Goal: Task Accomplishment & Management: Manage account settings

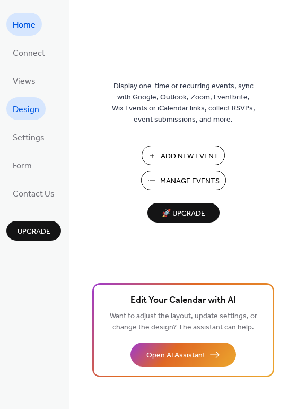
click at [27, 114] on span "Design" at bounding box center [26, 109] width 27 height 16
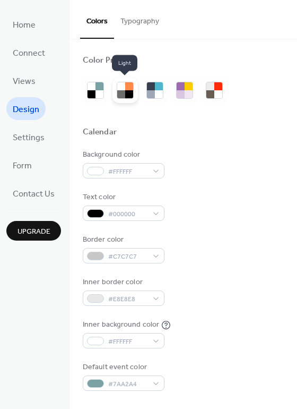
click at [118, 93] on div at bounding box center [121, 94] width 8 height 8
click at [144, 21] on button "Typography" at bounding box center [140, 19] width 52 height 38
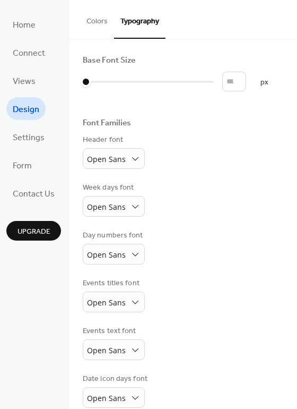
click at [88, 25] on button "Colors" at bounding box center [97, 19] width 34 height 38
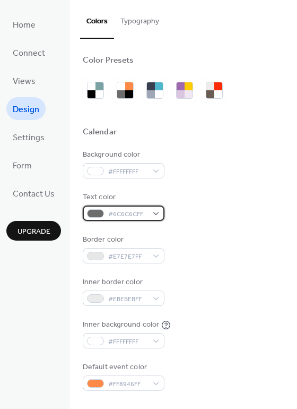
click at [157, 214] on div "#6C6C6CFF" at bounding box center [124, 213] width 82 height 15
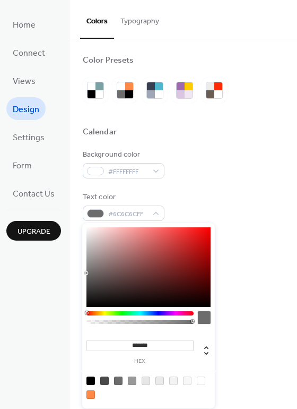
type input "*******"
click at [90, 304] on div at bounding box center [149, 267] width 124 height 80
click at [243, 190] on div "Background color #FFFFFFFF Text color #0A0A0AFF Border color #E7E7E7FF Inner bo…" at bounding box center [183, 270] width 201 height 242
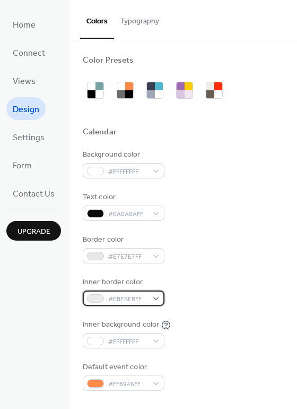
click at [156, 300] on div "#EBEBEBFF" at bounding box center [124, 298] width 82 height 15
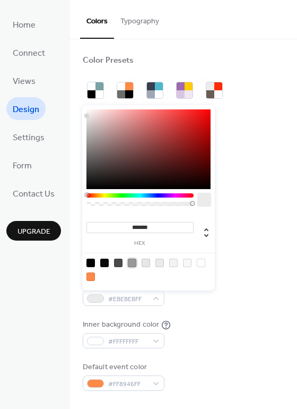
click at [134, 264] on div at bounding box center [132, 263] width 8 height 8
click at [119, 264] on div at bounding box center [118, 263] width 8 height 8
type input "*******"
click at [253, 248] on div "Border color #E7E7E7FF" at bounding box center [183, 248] width 201 height 29
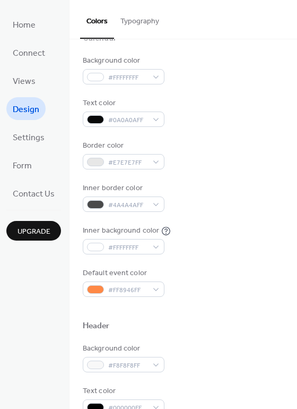
scroll to position [106, 0]
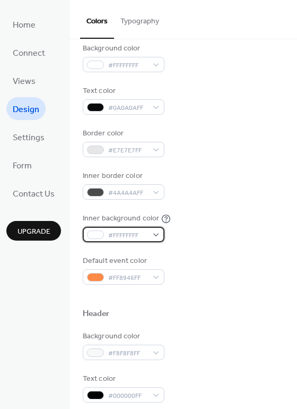
click at [155, 234] on div "#FFFFFFFF" at bounding box center [124, 234] width 82 height 15
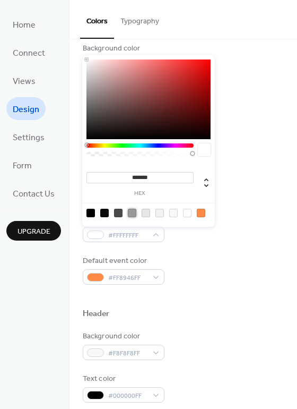
click at [130, 213] on div at bounding box center [132, 213] width 8 height 8
click at [118, 212] on div at bounding box center [118, 213] width 8 height 8
click at [106, 213] on div at bounding box center [104, 213] width 8 height 8
type input "*******"
click at [233, 194] on div "Inner border color #4A4A4AFF" at bounding box center [183, 184] width 201 height 29
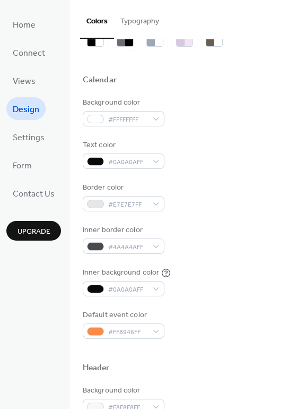
scroll to position [53, 0]
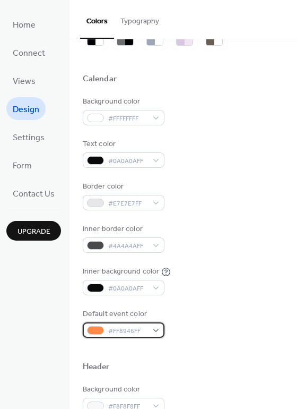
click at [154, 328] on div "#FF8946FF" at bounding box center [124, 329] width 82 height 15
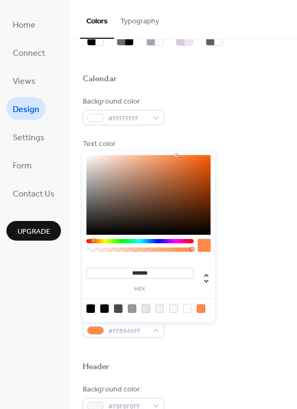
click at [229, 328] on div "Default event color #FF8946FF" at bounding box center [183, 323] width 201 height 29
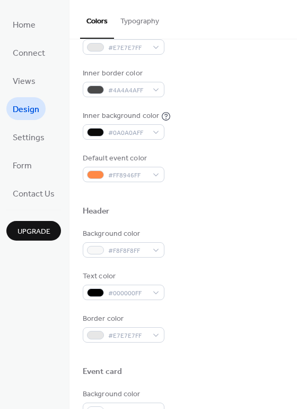
scroll to position [212, 0]
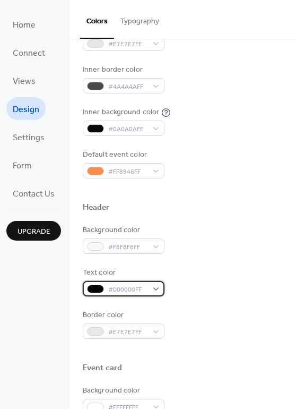
click at [159, 288] on div "#000000FF" at bounding box center [124, 288] width 82 height 15
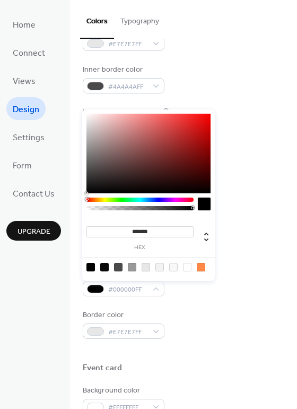
click at [171, 267] on div at bounding box center [173, 267] width 8 height 8
type input "*******"
click at [195, 298] on div "Background color #F8F8F8FF Text color #F8F8F8FF Border color #E7E7E7FF" at bounding box center [183, 282] width 201 height 114
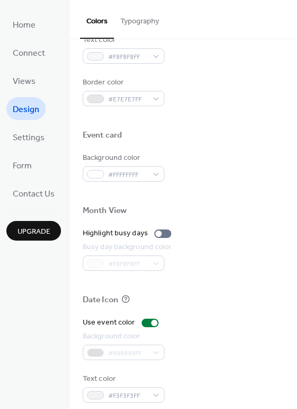
scroll to position [455, 0]
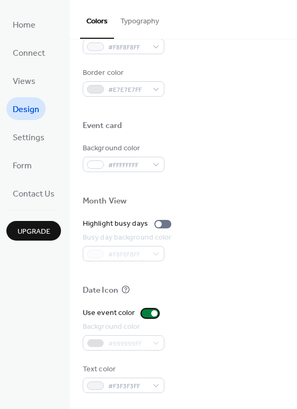
click at [145, 316] on div at bounding box center [150, 313] width 17 height 8
click at [148, 314] on div at bounding box center [150, 313] width 17 height 8
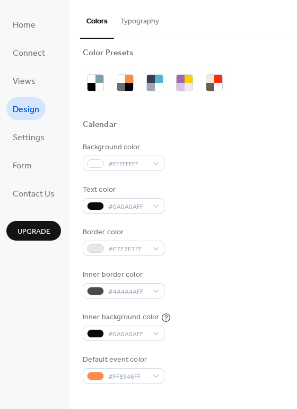
scroll to position [0, 0]
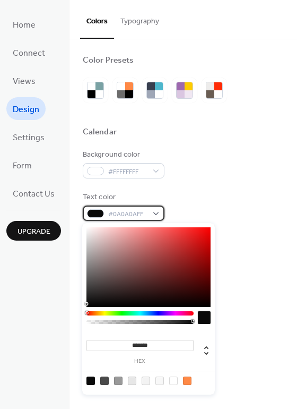
click at [155, 216] on div "#0A0A0AFF" at bounding box center [124, 213] width 82 height 15
click at [160, 380] on div at bounding box center [160, 381] width 8 height 8
type input "*******"
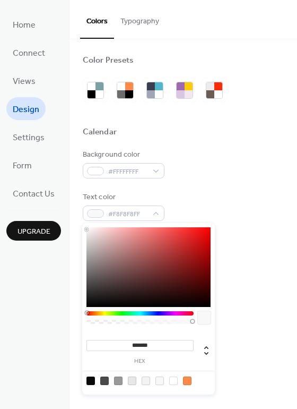
click at [237, 191] on div "Background color #FFFFFFFF Text color #F8F8F8FF Border color #E7E7E7FF Inner bo…" at bounding box center [183, 270] width 201 height 242
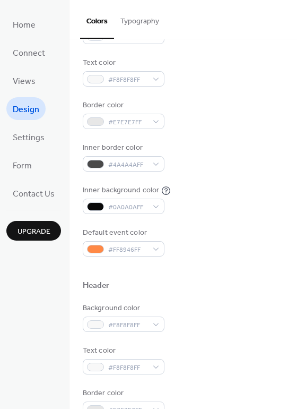
scroll to position [159, 0]
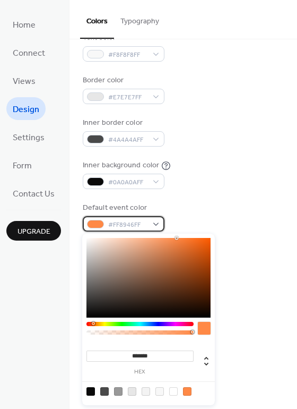
click at [158, 224] on div "#FF8946FF" at bounding box center [124, 223] width 82 height 15
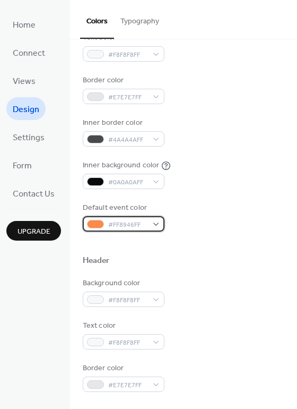
click at [158, 224] on div "#FF8946FF" at bounding box center [124, 223] width 82 height 15
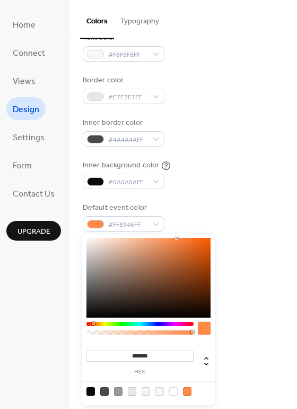
click at [88, 246] on div at bounding box center [149, 278] width 124 height 80
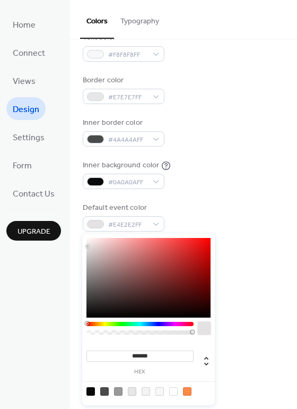
click at [97, 246] on div at bounding box center [149, 278] width 124 height 80
click at [103, 250] on div at bounding box center [149, 278] width 124 height 80
click at [106, 260] on div at bounding box center [149, 278] width 124 height 80
click at [118, 248] on div at bounding box center [149, 278] width 124 height 80
type input "*******"
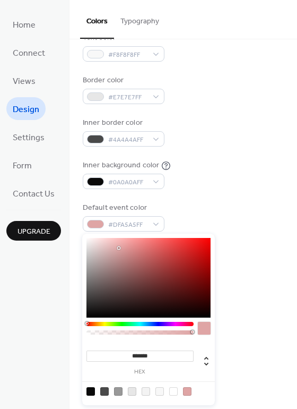
click at [117, 255] on div at bounding box center [149, 278] width 124 height 80
click at [178, 188] on div "Inner background color #0A0A0AFF" at bounding box center [183, 174] width 201 height 29
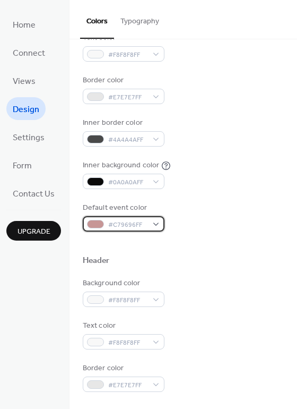
click at [151, 227] on div "#C79696FF" at bounding box center [124, 223] width 82 height 15
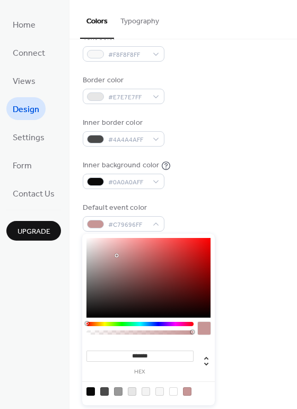
click at [192, 323] on div at bounding box center [140, 324] width 107 height 4
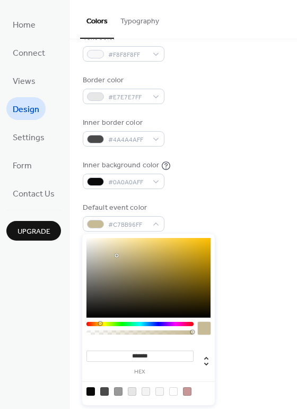
click at [100, 324] on div at bounding box center [140, 324] width 107 height 4
click at [96, 324] on div at bounding box center [140, 324] width 107 height 4
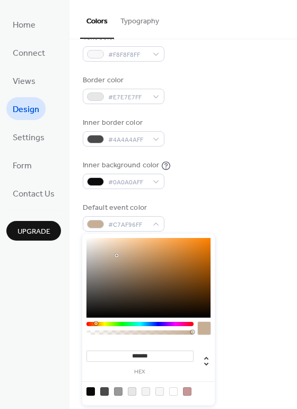
click at [151, 250] on div at bounding box center [149, 278] width 124 height 80
type input "*******"
click at [165, 255] on div at bounding box center [149, 278] width 124 height 80
click at [269, 202] on div "Default event color #C78A4AFF" at bounding box center [183, 216] width 201 height 29
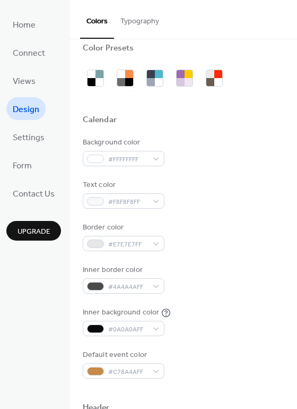
scroll to position [0, 0]
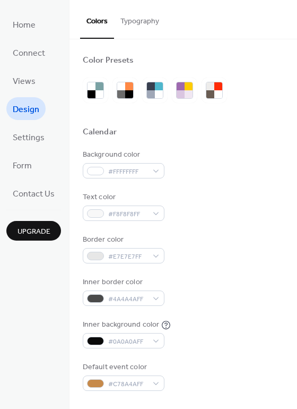
click at [134, 11] on button "Typography" at bounding box center [140, 19] width 52 height 38
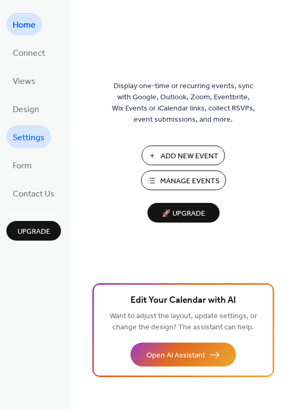
click at [22, 136] on span "Settings" at bounding box center [29, 138] width 32 height 16
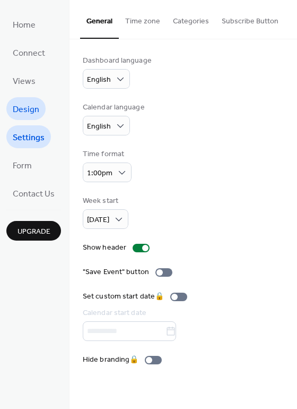
click at [24, 114] on span "Design" at bounding box center [26, 109] width 27 height 16
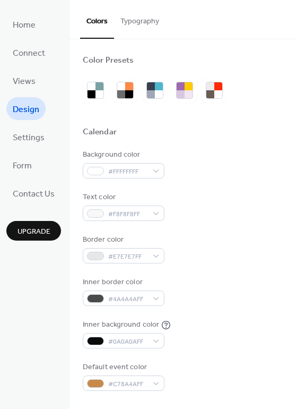
click at [146, 28] on button "Typography" at bounding box center [140, 19] width 52 height 38
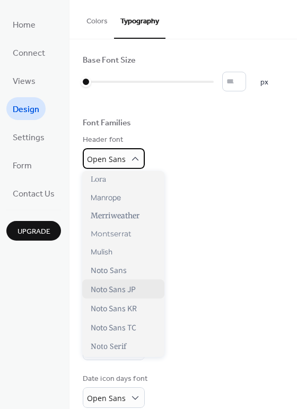
scroll to position [362, 0]
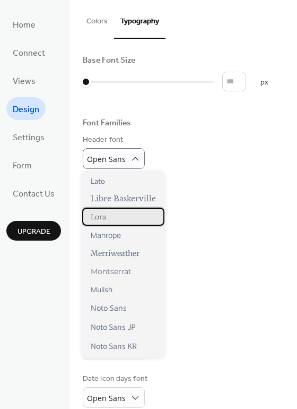
click at [105, 224] on div "Lora" at bounding box center [123, 217] width 82 height 18
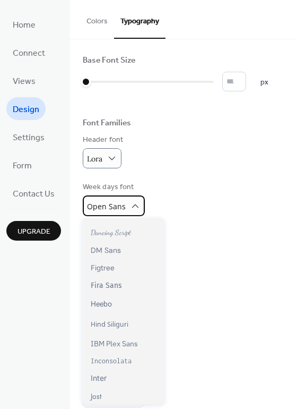
scroll to position [159, 0]
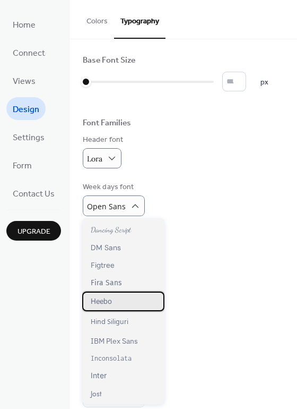
click at [119, 303] on div "Heebo" at bounding box center [123, 302] width 82 height 20
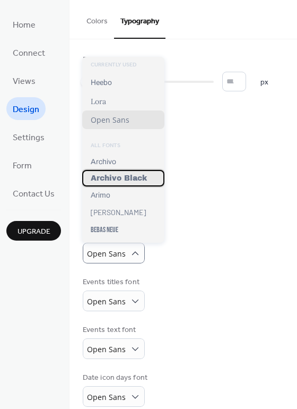
click at [125, 185] on div "Archivo Black" at bounding box center [123, 178] width 82 height 16
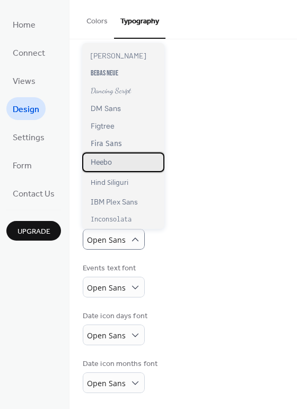
click at [133, 169] on div "Heebo" at bounding box center [123, 162] width 82 height 20
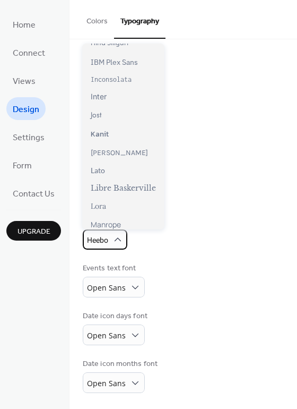
scroll to position [319, 0]
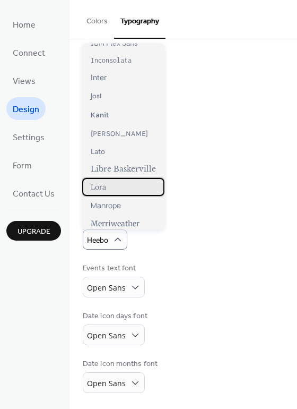
click at [111, 192] on div "Lora" at bounding box center [123, 187] width 82 height 18
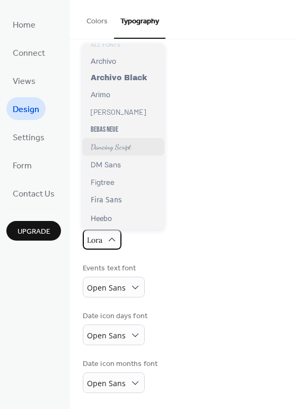
scroll to position [106, 0]
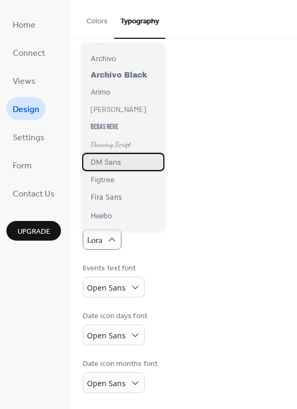
click at [127, 165] on div "DM Sans" at bounding box center [123, 162] width 82 height 18
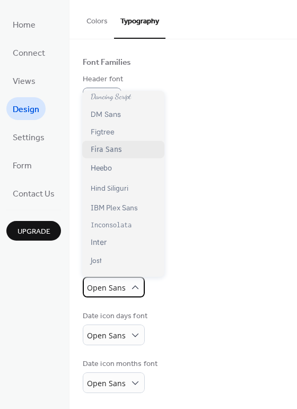
scroll to position [212, 0]
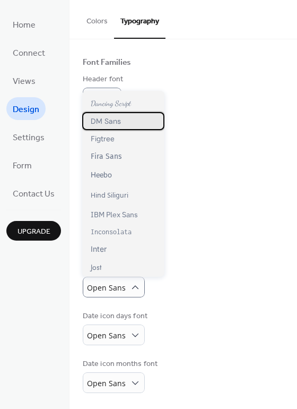
click at [112, 126] on span "DM Sans" at bounding box center [106, 121] width 30 height 10
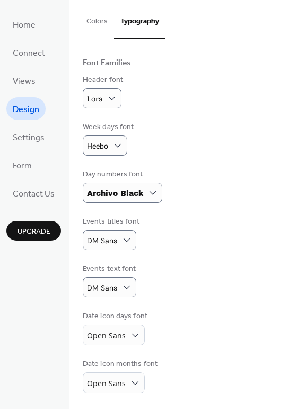
click at [208, 286] on div "Events text font DM Sans" at bounding box center [183, 280] width 201 height 34
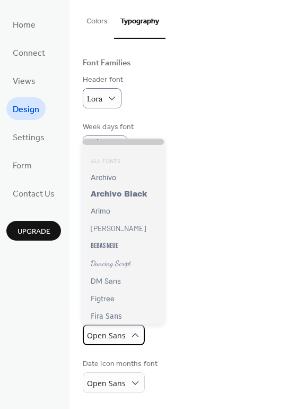
scroll to position [106, 0]
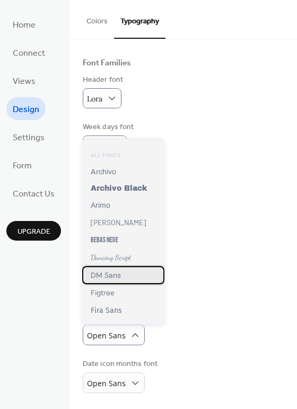
click at [124, 278] on div "DM Sans" at bounding box center [123, 275] width 82 height 18
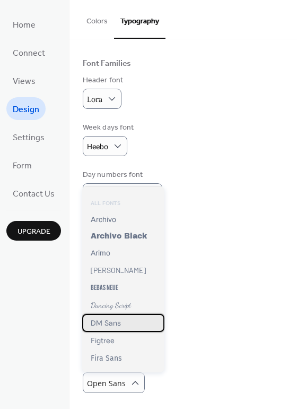
click at [114, 323] on span "DM Sans" at bounding box center [106, 323] width 30 height 10
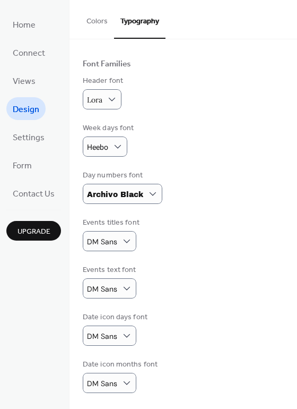
click at [189, 289] on div "Events text font DM Sans" at bounding box center [183, 281] width 201 height 34
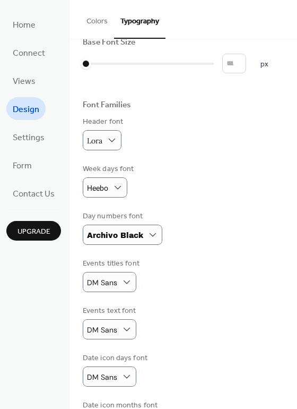
scroll to position [0, 0]
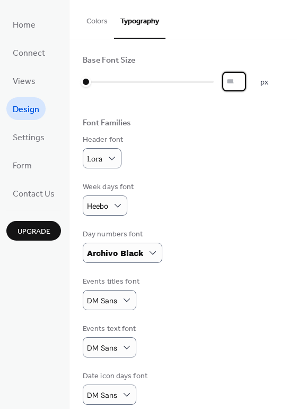
click at [241, 84] on input "*" at bounding box center [235, 82] width 24 height 20
click at [244, 77] on input "*" at bounding box center [235, 82] width 24 height 20
type input "**"
click at [244, 77] on input "**" at bounding box center [235, 82] width 24 height 20
click at [230, 146] on div "Header font Lora" at bounding box center [183, 151] width 201 height 34
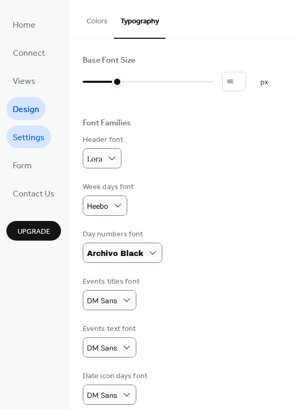
click at [38, 135] on span "Settings" at bounding box center [29, 138] width 32 height 16
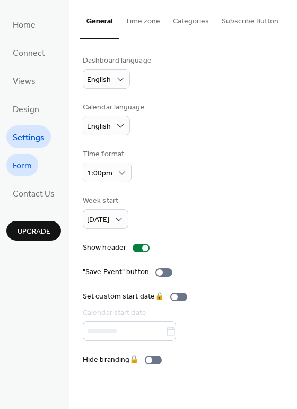
click at [22, 169] on span "Form" at bounding box center [22, 166] width 19 height 16
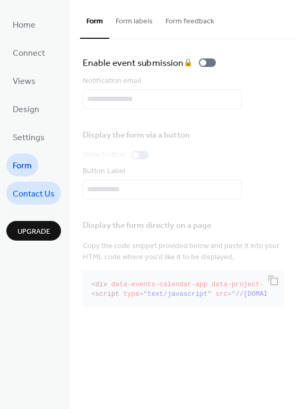
click at [29, 200] on span "Contact Us" at bounding box center [34, 194] width 42 height 16
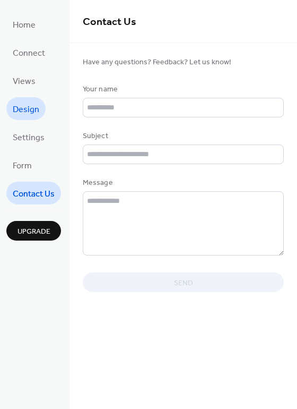
click at [29, 114] on span "Design" at bounding box center [26, 109] width 27 height 16
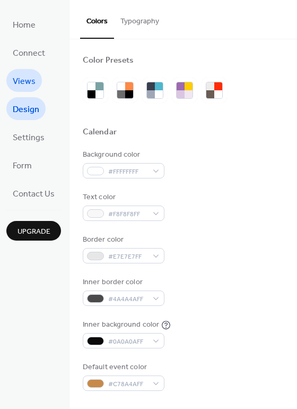
click at [20, 84] on span "Views" at bounding box center [24, 81] width 23 height 16
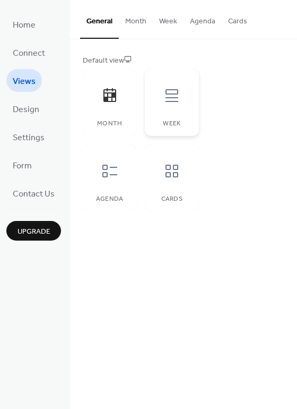
click at [168, 99] on icon at bounding box center [172, 95] width 17 height 17
click at [183, 180] on div at bounding box center [172, 171] width 32 height 32
click at [107, 94] on icon at bounding box center [110, 95] width 13 height 14
click at [19, 56] on span "Connect" at bounding box center [29, 53] width 32 height 16
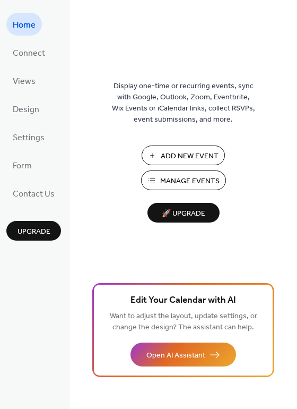
click at [173, 177] on span "Manage Events" at bounding box center [189, 181] width 59 height 11
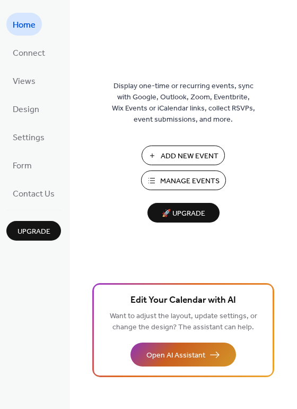
click at [171, 355] on span "Open AI Assistant" at bounding box center [176, 355] width 59 height 11
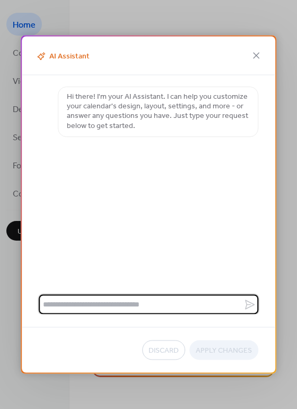
click at [123, 302] on textarea at bounding box center [141, 305] width 205 height 20
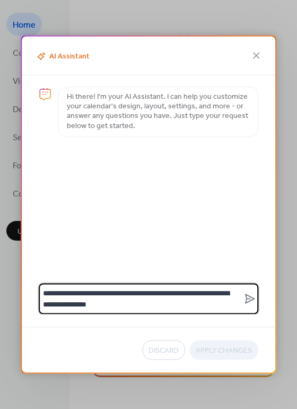
type textarea "**********"
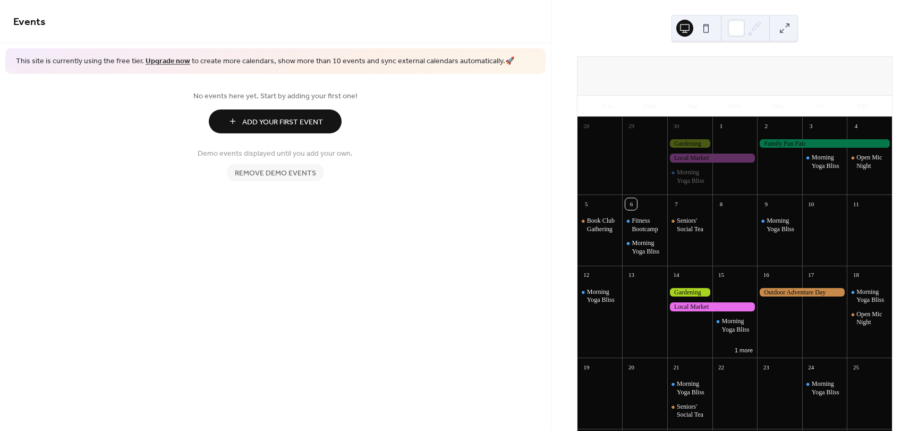
click at [297, 174] on span "Remove demo events" at bounding box center [275, 172] width 81 height 11
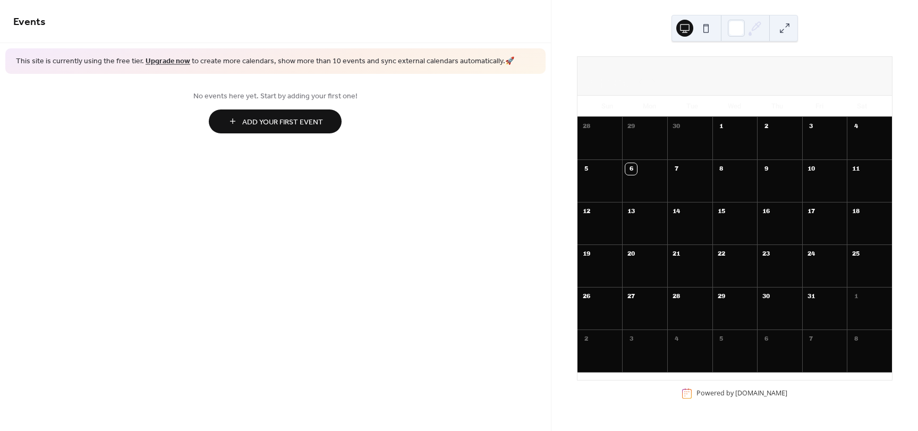
click at [706, 28] on button at bounding box center [705, 28] width 17 height 17
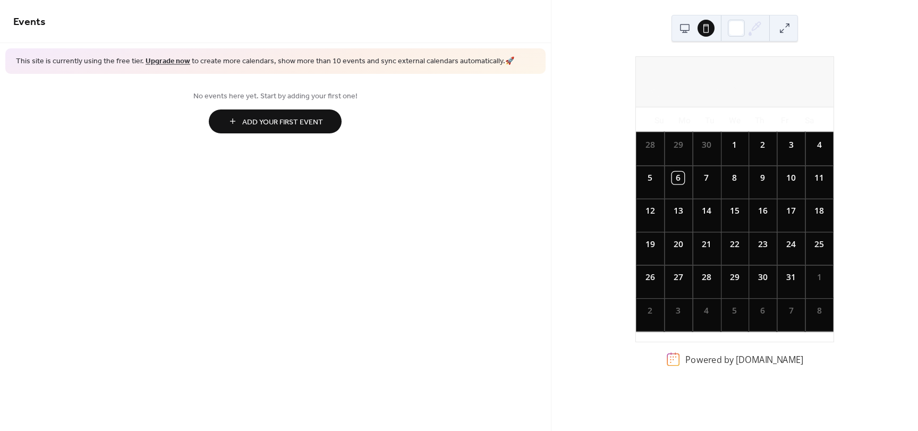
click at [683, 30] on button at bounding box center [684, 28] width 17 height 17
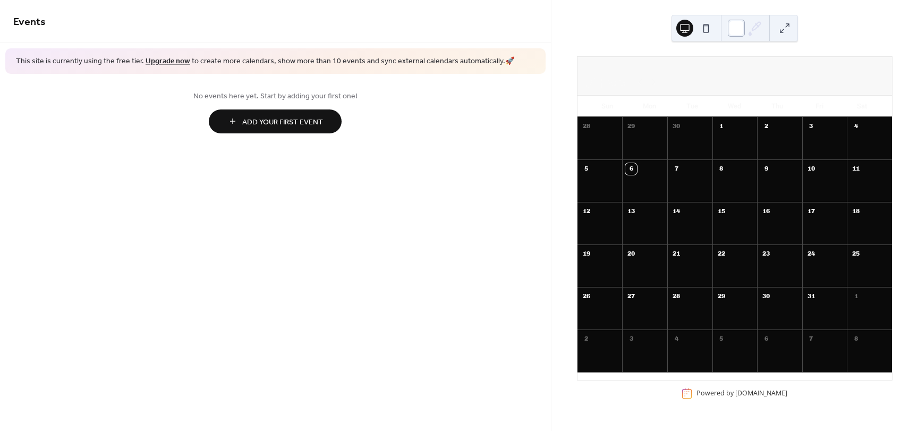
click at [735, 31] on div at bounding box center [736, 28] width 17 height 17
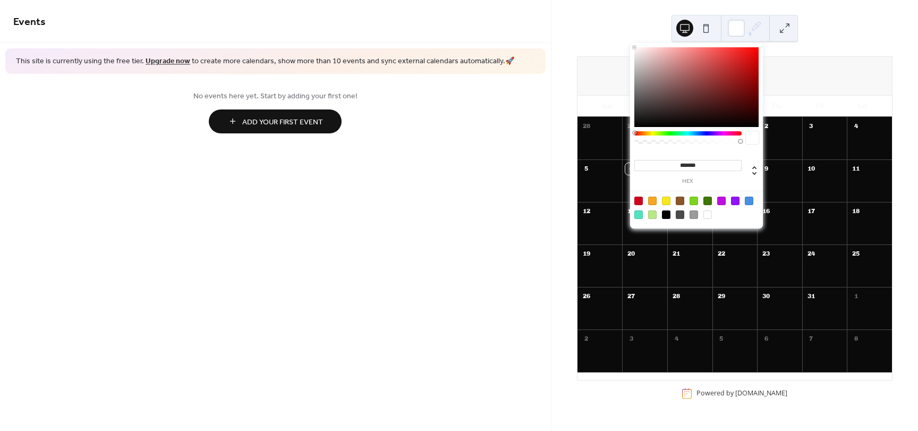
click at [709, 213] on div at bounding box center [707, 214] width 8 height 8
click at [707, 215] on div at bounding box center [707, 214] width 8 height 8
click at [841, 29] on div "October 2025 6 Today Sun Mon Tue Wed Thu Fri Sat 28 29 30 1 2 3 4 5 6 7 8 9 10 …" at bounding box center [734, 215] width 366 height 431
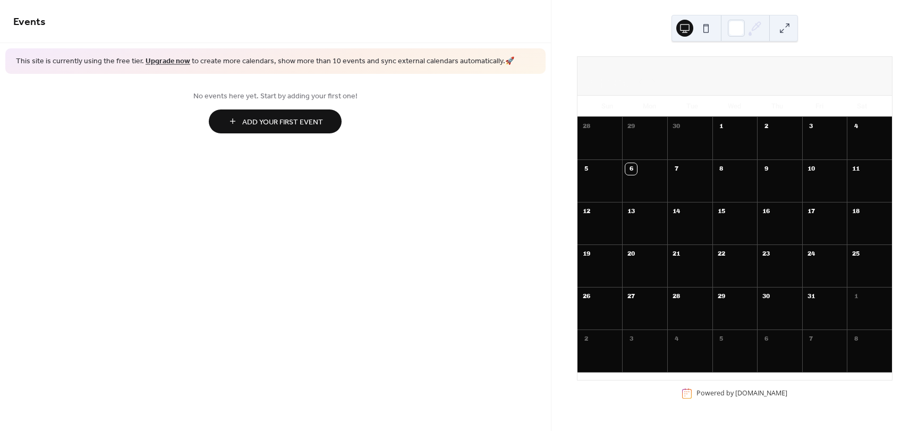
click at [140, 155] on div "Events This site is currently using the free tier. Upgrade now to create more c…" at bounding box center [275, 215] width 551 height 431
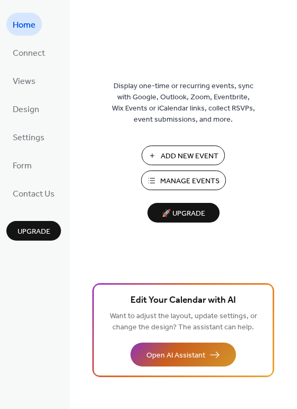
click at [172, 357] on span "Open AI Assistant" at bounding box center [176, 355] width 59 height 11
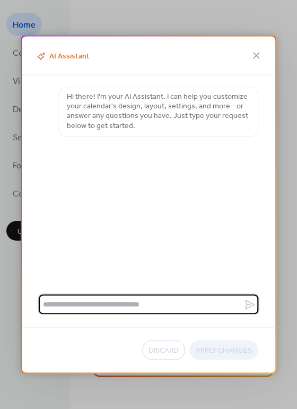
click at [91, 306] on textarea at bounding box center [141, 305] width 205 height 20
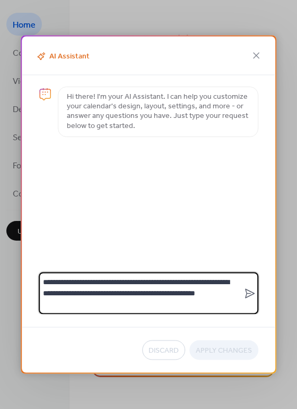
drag, startPoint x: 84, startPoint y: 305, endPoint x: 42, endPoint y: 280, distance: 49.0
click at [42, 280] on textarea "**********" at bounding box center [141, 293] width 205 height 42
type textarea "**********"
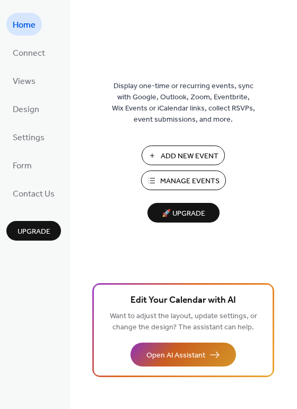
click at [170, 350] on span "Open AI Assistant" at bounding box center [176, 355] width 59 height 11
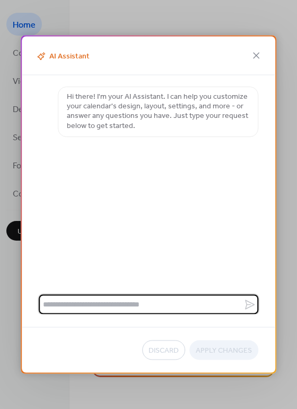
click at [99, 301] on textarea at bounding box center [141, 305] width 205 height 20
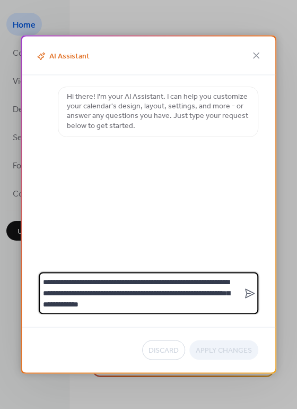
type textarea "**********"
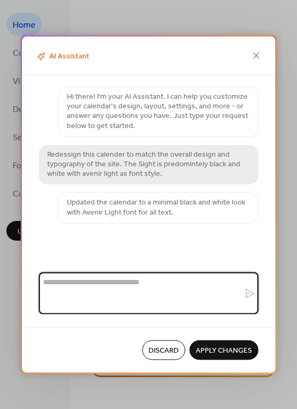
click at [164, 348] on span "Discard" at bounding box center [164, 350] width 30 height 11
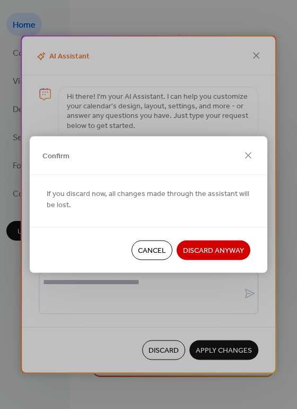
click at [203, 249] on span "Discard Anyway" at bounding box center [213, 250] width 61 height 11
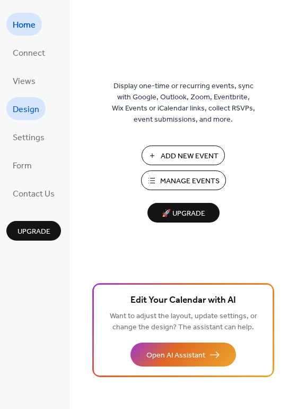
click at [26, 109] on span "Design" at bounding box center [26, 109] width 27 height 16
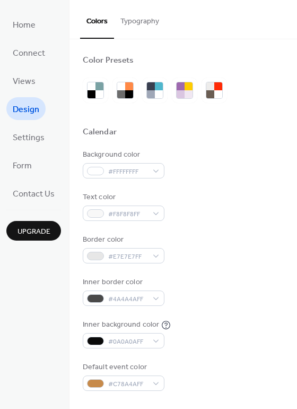
click at [133, 24] on button "Typography" at bounding box center [140, 19] width 52 height 38
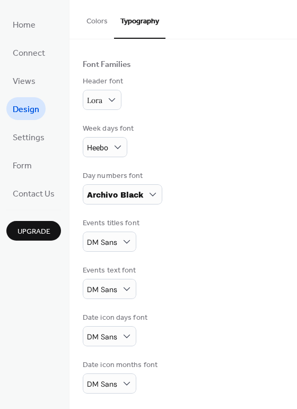
scroll to position [59, 0]
click at [91, 23] on button "Colors" at bounding box center [97, 19] width 34 height 38
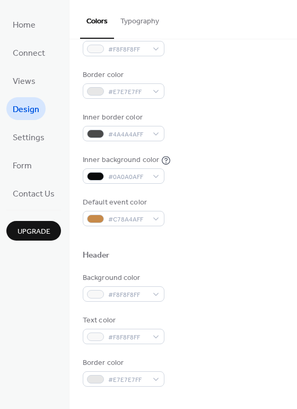
scroll to position [165, 0]
click at [156, 135] on div "#4A4A4AFF" at bounding box center [124, 132] width 82 height 15
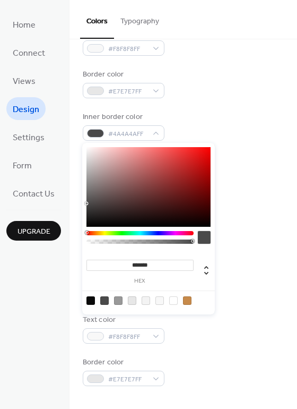
type input "**"
click at [176, 240] on div at bounding box center [140, 242] width 104 height 4
click at [173, 240] on div at bounding box center [140, 242] width 104 height 4
click at [157, 241] on div at bounding box center [140, 242] width 104 height 4
click at [159, 241] on div at bounding box center [160, 241] width 3 height 3
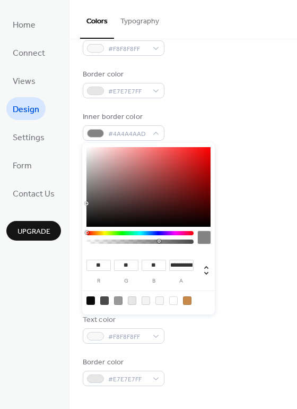
type input "**********"
click at [151, 241] on div at bounding box center [140, 242] width 104 height 4
click at [251, 215] on div "Default event color #C78A4AFF" at bounding box center [183, 211] width 201 height 29
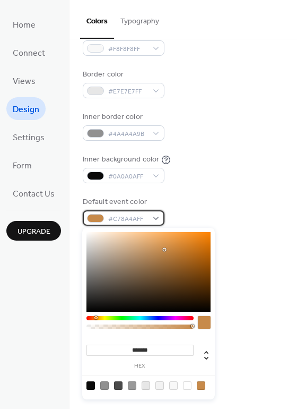
click at [161, 218] on div "#C78A4AFF" at bounding box center [124, 217] width 82 height 15
type input "*******"
click at [93, 237] on div at bounding box center [149, 272] width 124 height 80
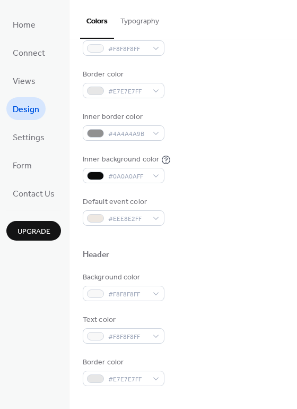
click at [201, 197] on div "Default event color #EEE8E2FF" at bounding box center [183, 211] width 201 height 29
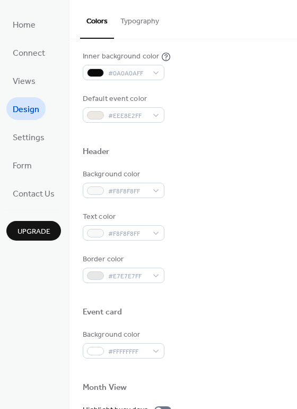
scroll to position [271, 0]
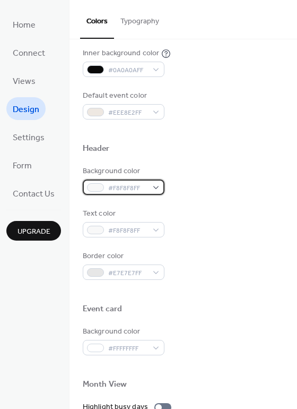
click at [156, 186] on div "#F8F8F8FF" at bounding box center [124, 187] width 82 height 15
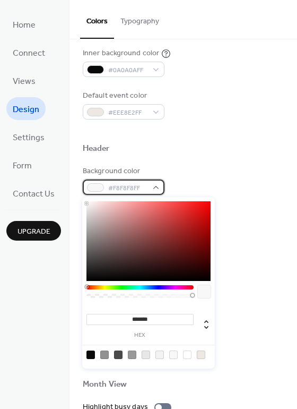
click at [156, 186] on div "#F8F8F8FF" at bounding box center [124, 187] width 82 height 15
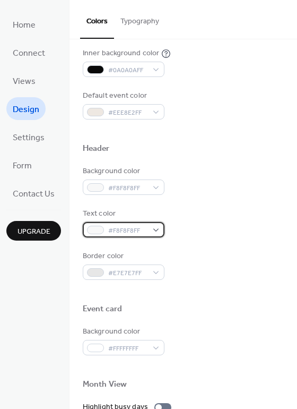
click at [158, 235] on div "#F8F8F8FF" at bounding box center [124, 229] width 82 height 15
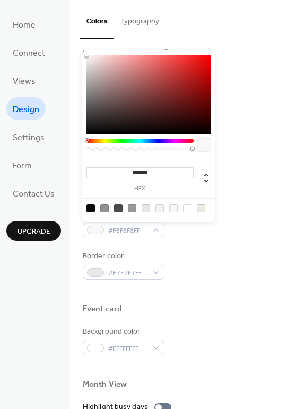
click at [131, 209] on div at bounding box center [132, 208] width 8 height 8
click at [116, 208] on div at bounding box center [118, 208] width 8 height 8
click at [104, 208] on div at bounding box center [104, 208] width 8 height 8
type input "**"
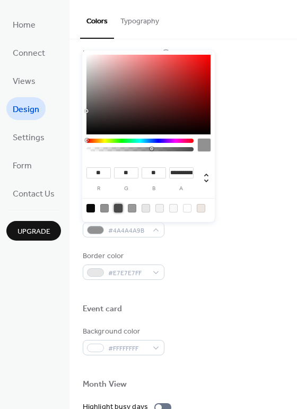
click at [120, 208] on div at bounding box center [118, 208] width 8 height 8
type input "*"
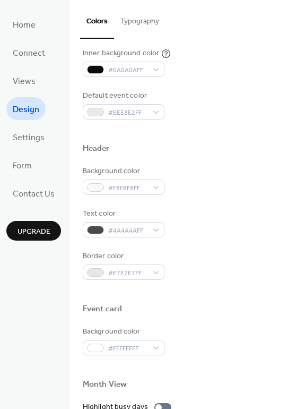
click at [255, 304] on div "Event card" at bounding box center [183, 311] width 201 height 14
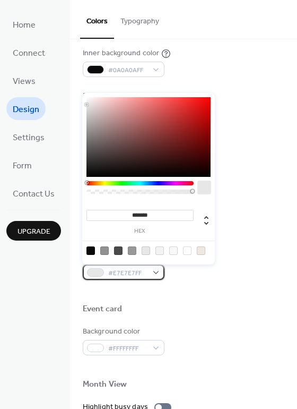
click at [155, 272] on div "#E7E7E7FF" at bounding box center [124, 271] width 82 height 15
click at [107, 249] on div at bounding box center [104, 250] width 8 height 8
type input "**"
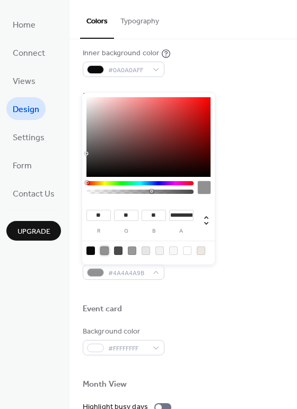
click at [243, 243] on div "Background color #F8F8F8FF Text color #4A4A4AFF Border color #4A4A4A9B" at bounding box center [183, 223] width 201 height 114
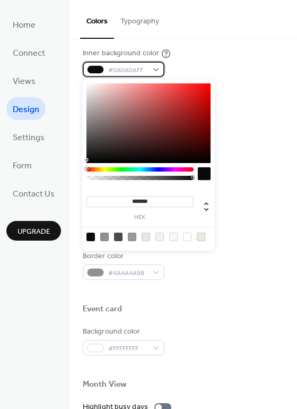
click at [150, 73] on div "#0A0A0AFF" at bounding box center [124, 69] width 82 height 15
click at [162, 237] on div at bounding box center [160, 237] width 8 height 8
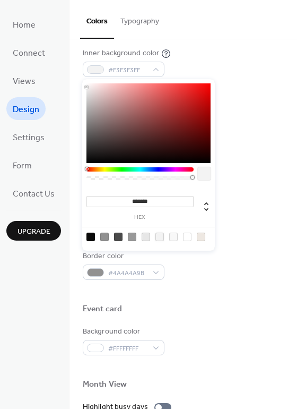
click at [131, 238] on div at bounding box center [132, 237] width 8 height 8
click at [102, 238] on div at bounding box center [104, 237] width 8 height 8
type input "**"
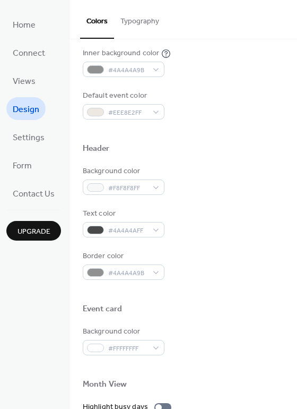
click at [250, 277] on div "Border color #4A4A4A9B" at bounding box center [183, 265] width 201 height 29
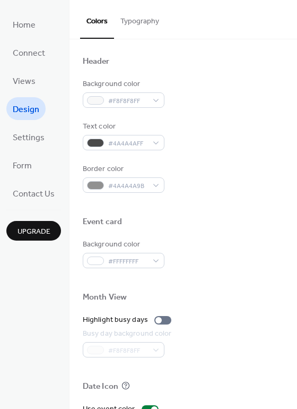
scroll to position [378, 0]
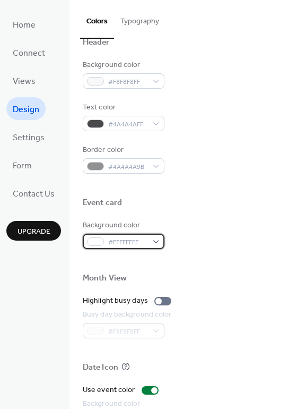
click at [156, 244] on div "#FFFFFFFF" at bounding box center [124, 241] width 82 height 15
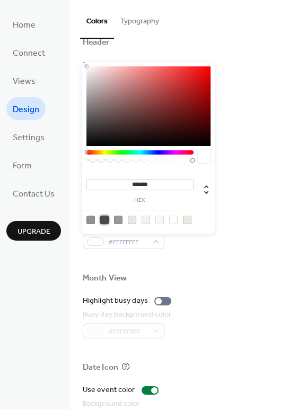
click at [106, 219] on div at bounding box center [104, 220] width 8 height 8
click at [93, 218] on div at bounding box center [91, 220] width 8 height 8
type input "**"
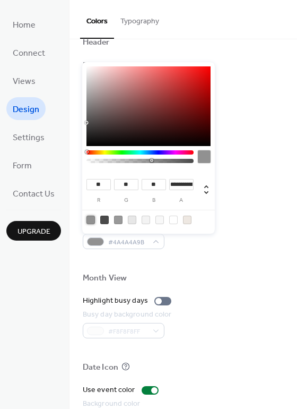
click at [266, 271] on div at bounding box center [183, 261] width 201 height 24
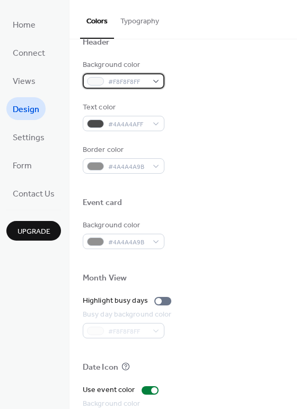
click at [153, 80] on div "#F8F8F8FF" at bounding box center [124, 80] width 82 height 15
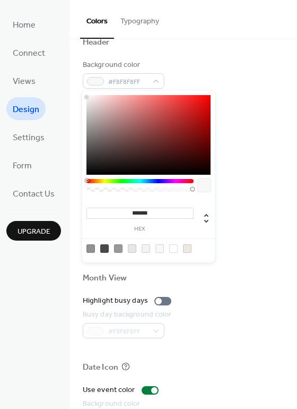
click at [107, 247] on div at bounding box center [104, 248] width 8 height 8
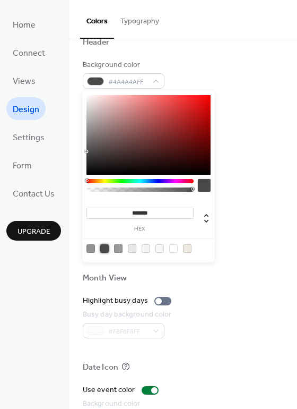
click at [107, 247] on div at bounding box center [104, 248] width 8 height 8
click at [159, 250] on div at bounding box center [160, 248] width 8 height 8
type input "*******"
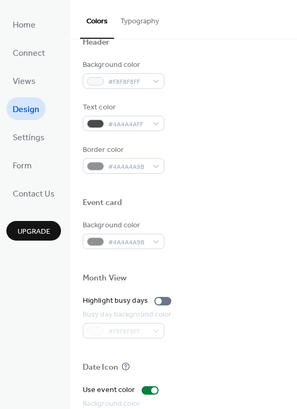
click at [267, 260] on div at bounding box center [183, 261] width 201 height 24
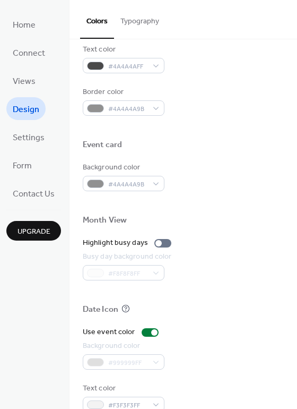
scroll to position [455, 0]
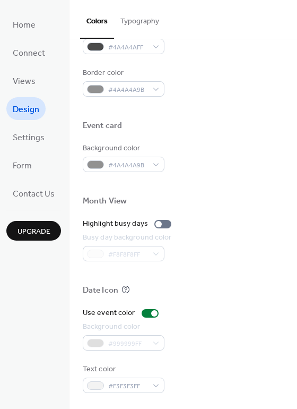
click at [136, 345] on div "#999999FF" at bounding box center [124, 342] width 82 height 15
click at [143, 315] on div at bounding box center [150, 313] width 17 height 8
click at [157, 345] on div "#999999FF" at bounding box center [124, 342] width 82 height 15
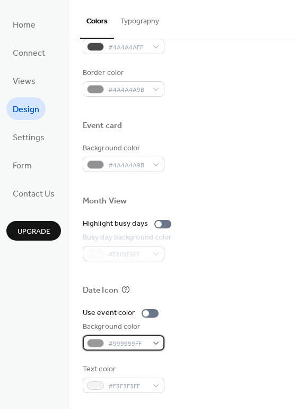
click at [157, 342] on div "#999999FF" at bounding box center [124, 342] width 82 height 15
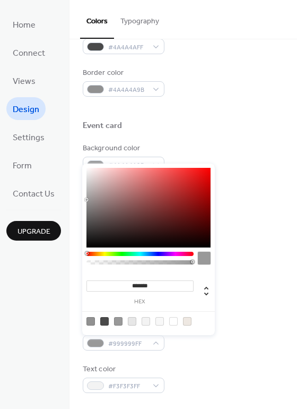
click at [229, 340] on div "Background color #999999FF" at bounding box center [183, 335] width 201 height 29
click at [156, 343] on div "#999999FF" at bounding box center [124, 342] width 82 height 15
click at [206, 258] on div at bounding box center [204, 258] width 13 height 13
click at [105, 254] on div at bounding box center [140, 254] width 107 height 4
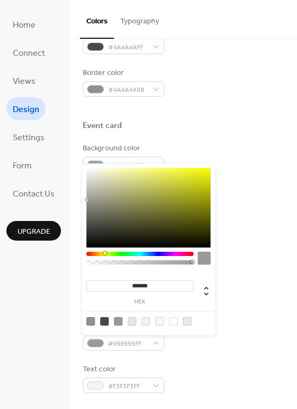
click at [103, 254] on div at bounding box center [140, 254] width 107 height 4
click at [107, 175] on div at bounding box center [149, 208] width 124 height 80
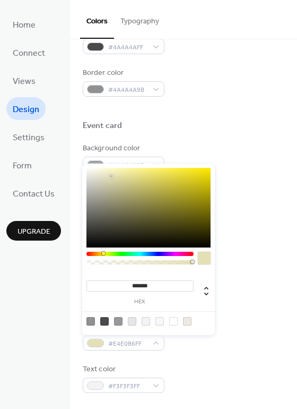
click at [112, 176] on div at bounding box center [149, 208] width 124 height 80
click at [113, 179] on div at bounding box center [149, 208] width 124 height 80
click at [115, 182] on div at bounding box center [149, 208] width 124 height 80
click at [118, 181] on div at bounding box center [149, 208] width 124 height 80
click at [98, 254] on div at bounding box center [140, 254] width 107 height 4
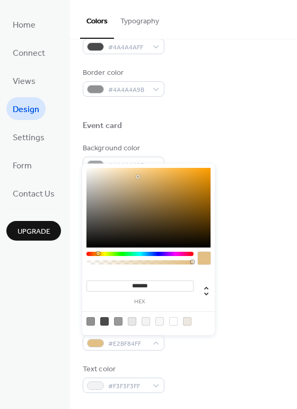
click at [138, 177] on div at bounding box center [149, 208] width 124 height 80
type input "*******"
click at [148, 176] on div at bounding box center [149, 208] width 124 height 80
click at [245, 198] on div "Month View" at bounding box center [183, 203] width 201 height 14
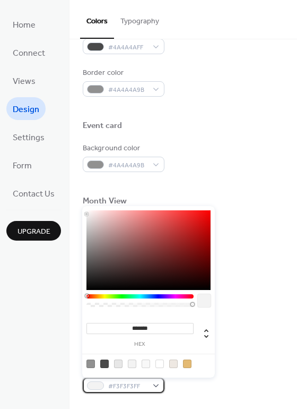
click at [154, 385] on div "#F3F3F3FF" at bounding box center [124, 385] width 82 height 15
click at [105, 364] on div at bounding box center [104, 364] width 8 height 8
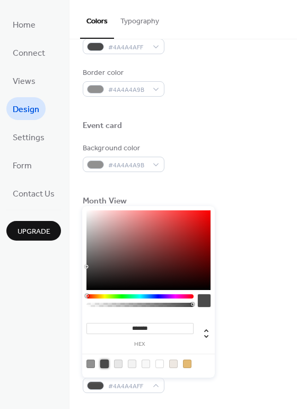
click at [121, 365] on div at bounding box center [118, 364] width 8 height 8
type input "*******"
click at [232, 112] on div at bounding box center [183, 109] width 201 height 24
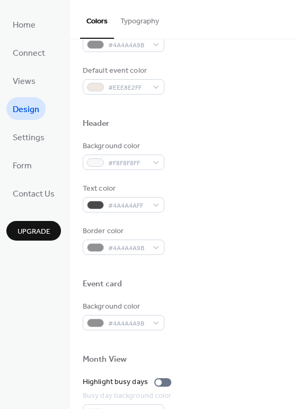
scroll to position [295, 0]
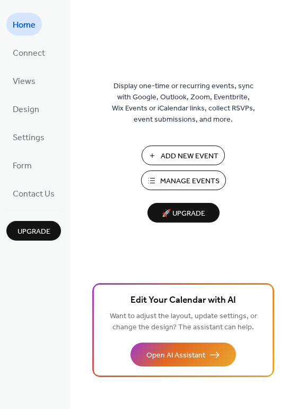
click at [255, 146] on div "Display one-time or recurring events, sync with Google, Outlook, Zoom, Eventbri…" at bounding box center [184, 222] width 228 height 374
click at [29, 52] on span "Connect" at bounding box center [29, 53] width 32 height 16
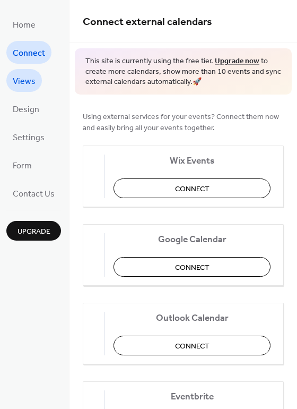
click at [28, 81] on span "Views" at bounding box center [24, 81] width 23 height 16
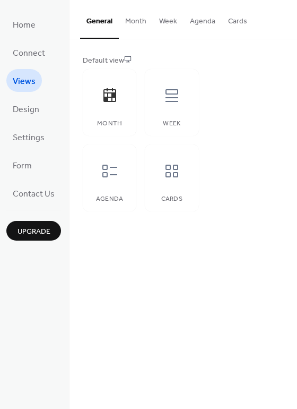
click at [133, 22] on button "Month" at bounding box center [136, 19] width 34 height 38
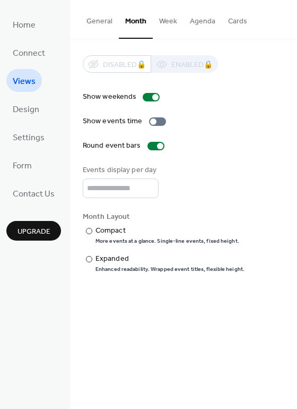
click at [172, 21] on button "Week" at bounding box center [168, 19] width 31 height 38
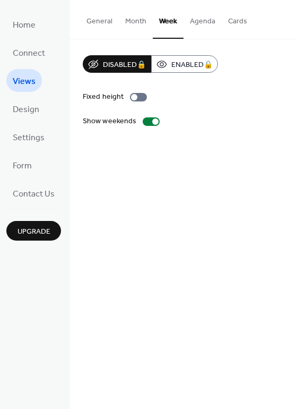
click at [200, 16] on button "Agenda" at bounding box center [203, 19] width 38 height 38
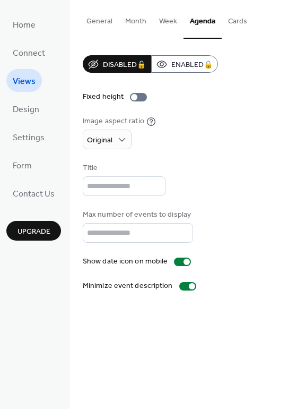
click at [235, 18] on button "Cards" at bounding box center [238, 19] width 32 height 38
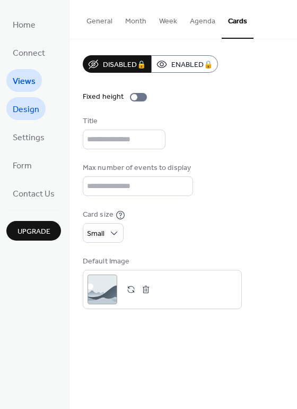
click at [23, 109] on span "Design" at bounding box center [26, 109] width 27 height 16
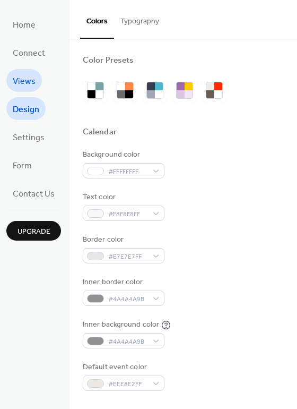
click at [25, 86] on span "Views" at bounding box center [24, 81] width 23 height 16
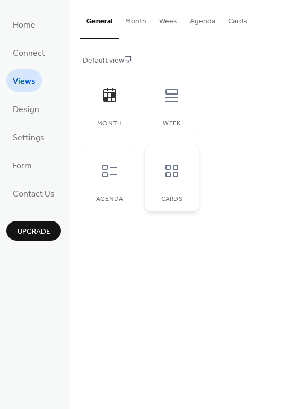
click at [189, 173] on div "Cards" at bounding box center [172, 177] width 54 height 67
click at [98, 95] on div at bounding box center [110, 96] width 32 height 32
click at [33, 108] on span "Design" at bounding box center [26, 109] width 27 height 16
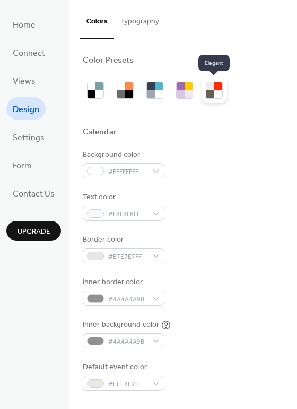
click at [218, 92] on div at bounding box center [219, 94] width 8 height 8
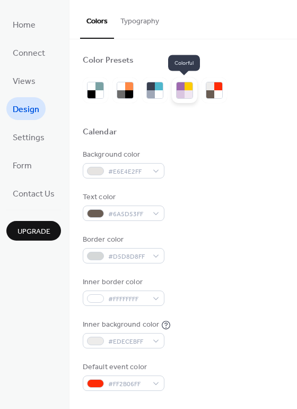
click at [186, 88] on div at bounding box center [189, 86] width 8 height 8
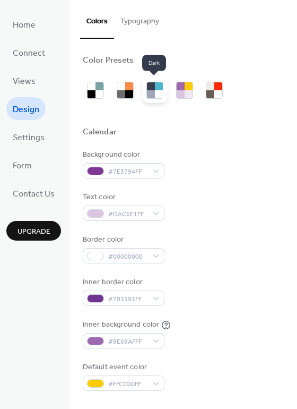
click at [148, 93] on div at bounding box center [151, 94] width 8 height 8
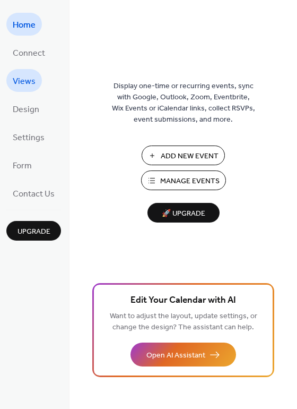
click at [26, 77] on span "Views" at bounding box center [24, 81] width 23 height 16
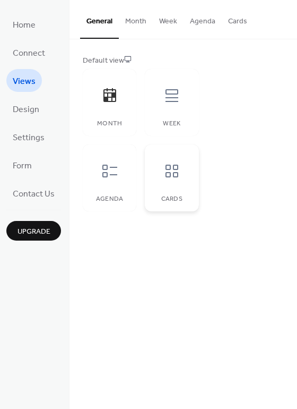
click at [176, 170] on icon at bounding box center [172, 171] width 17 height 17
click at [230, 21] on button "Cards" at bounding box center [238, 19] width 32 height 38
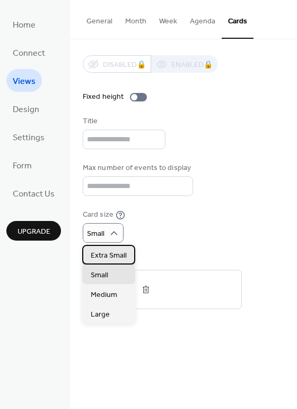
click at [115, 257] on span "Extra Small" at bounding box center [109, 255] width 36 height 11
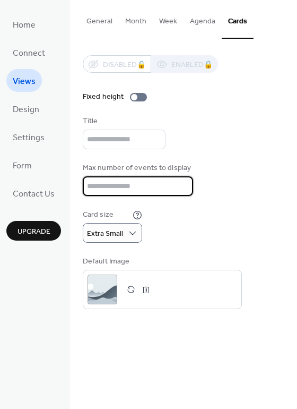
click at [116, 183] on input "**" at bounding box center [138, 186] width 110 height 20
click at [180, 189] on input "**" at bounding box center [138, 186] width 110 height 20
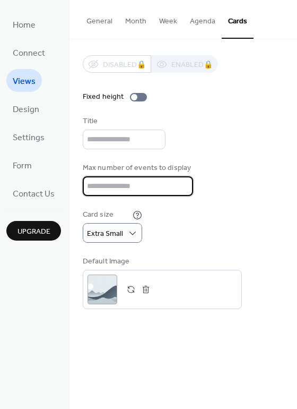
click at [180, 189] on input "**" at bounding box center [138, 186] width 110 height 20
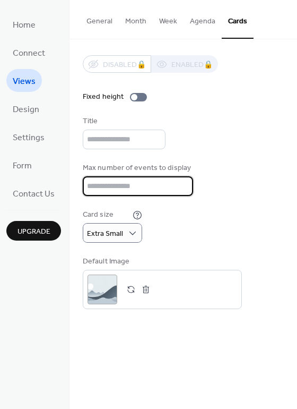
click at [180, 189] on input "**" at bounding box center [138, 186] width 110 height 20
click at [180, 189] on input "*" at bounding box center [138, 186] width 110 height 20
type input "**"
click at [180, 185] on input "**" at bounding box center [138, 186] width 110 height 20
click at [219, 152] on div "Disabled 🔒 Enabled 🔒 Fixed height Title Max number of events to display ** Card…" at bounding box center [183, 182] width 201 height 254
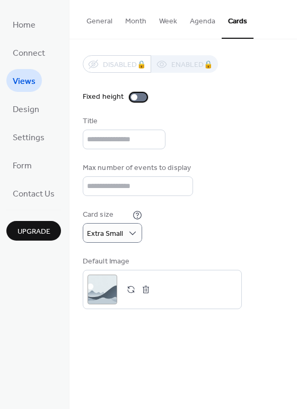
click at [131, 97] on div at bounding box center [134, 97] width 6 height 6
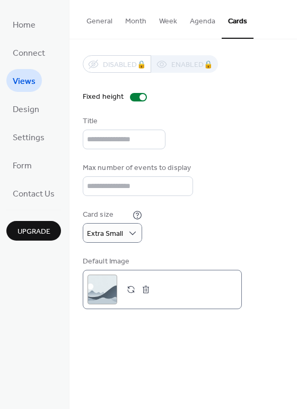
click at [101, 289] on div ";" at bounding box center [103, 290] width 30 height 30
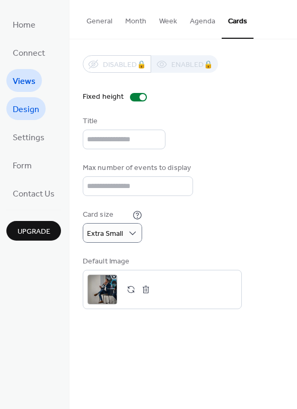
click at [15, 117] on span "Design" at bounding box center [26, 109] width 27 height 16
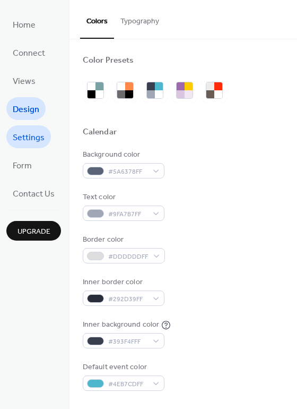
click at [19, 130] on span "Settings" at bounding box center [29, 138] width 32 height 16
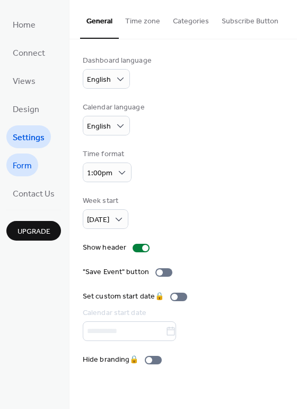
click at [24, 160] on span "Form" at bounding box center [22, 166] width 19 height 16
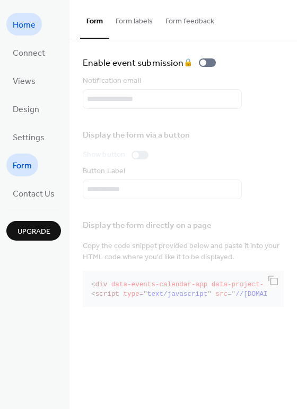
click at [23, 27] on span "Home" at bounding box center [24, 25] width 23 height 16
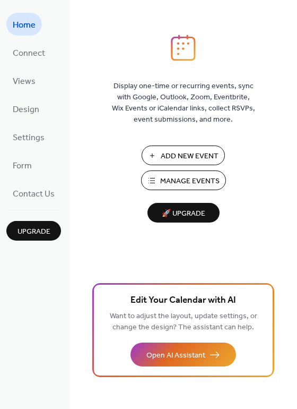
click at [184, 155] on span "Add New Event" at bounding box center [190, 156] width 58 height 11
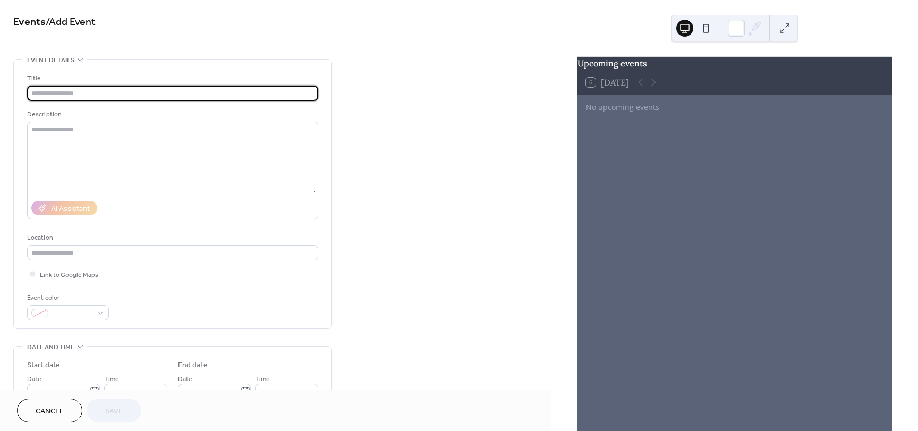
click at [48, 93] on input "text" at bounding box center [172, 93] width 291 height 15
click at [35, 92] on input "text" at bounding box center [172, 93] width 291 height 15
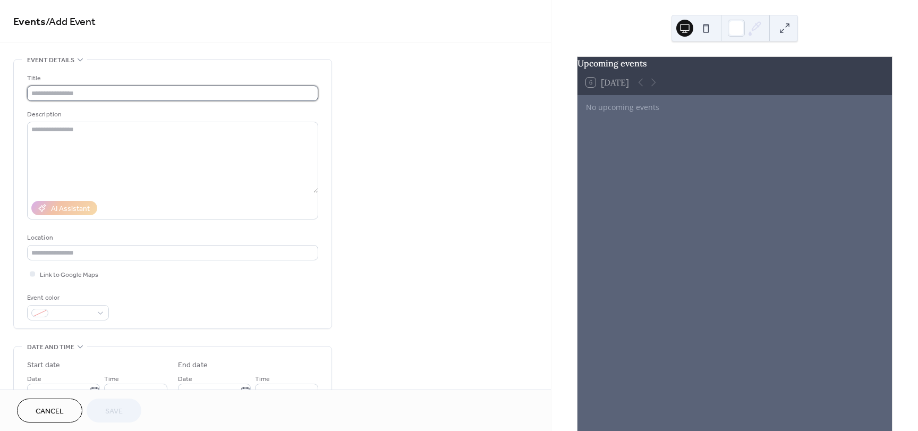
click at [57, 88] on input "text" at bounding box center [172, 93] width 291 height 15
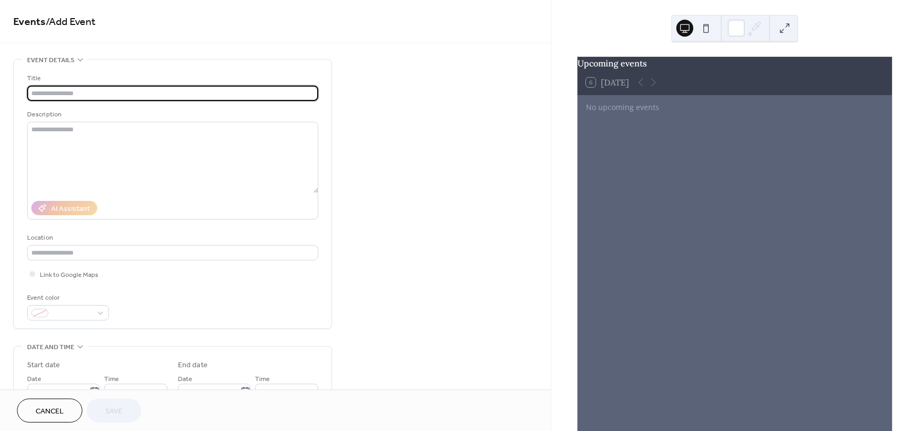
paste input "**********"
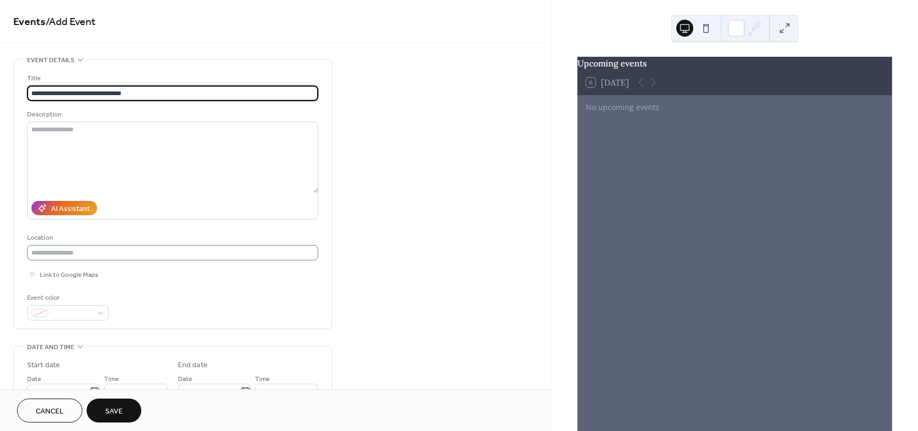
type input "**********"
click at [102, 254] on input "text" at bounding box center [172, 252] width 291 height 15
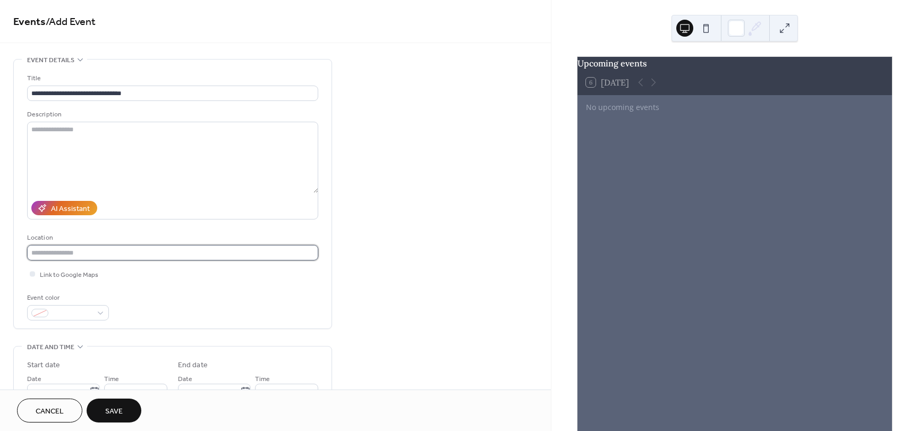
click at [105, 252] on input "text" at bounding box center [172, 252] width 291 height 15
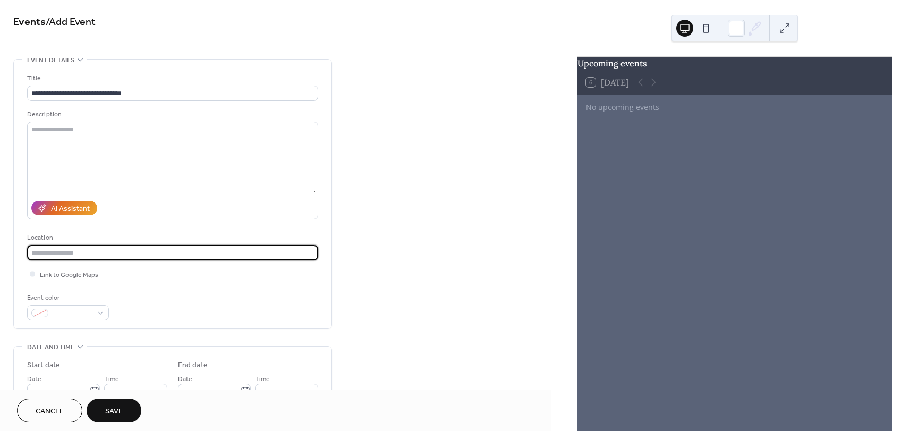
paste input "**********"
type input "**********"
click at [31, 274] on div at bounding box center [32, 273] width 5 height 5
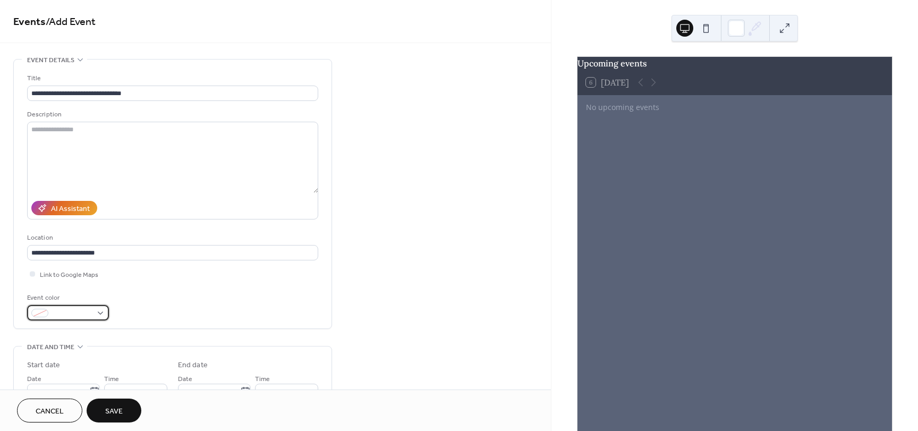
click at [100, 316] on div at bounding box center [68, 312] width 82 height 15
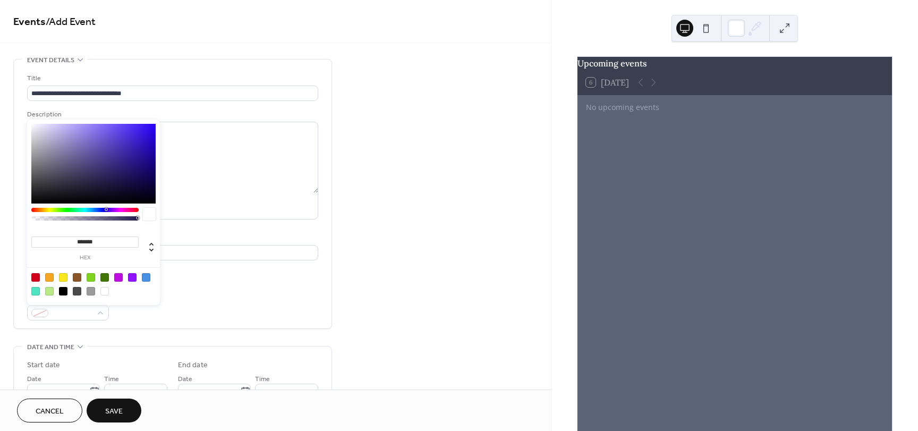
click at [140, 167] on div at bounding box center [93, 164] width 124 height 80
click at [140, 172] on div at bounding box center [93, 164] width 124 height 80
click at [123, 168] on div at bounding box center [93, 164] width 124 height 80
click at [107, 157] on div at bounding box center [93, 164] width 124 height 80
click at [74, 140] on div at bounding box center [93, 164] width 124 height 80
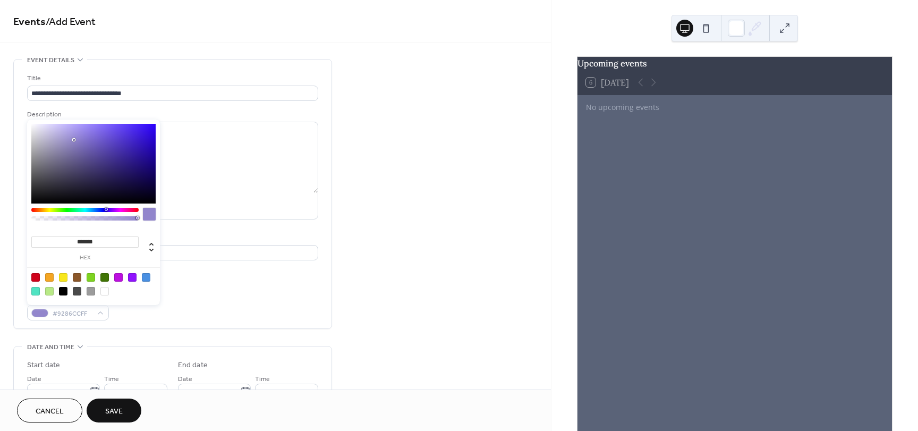
click at [63, 133] on div at bounding box center [93, 164] width 124 height 80
click at [64, 129] on div at bounding box center [93, 164] width 124 height 80
click at [63, 148] on div at bounding box center [93, 164] width 124 height 80
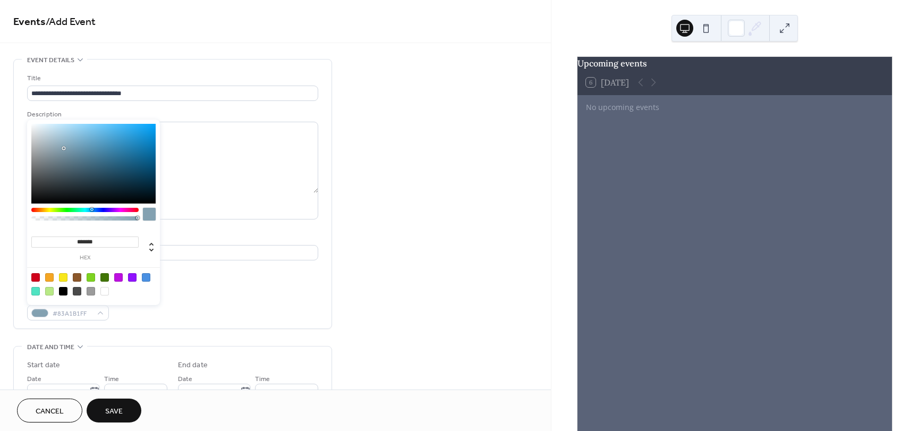
click at [91, 210] on div at bounding box center [84, 210] width 107 height 4
click at [75, 139] on div at bounding box center [93, 164] width 124 height 80
click at [71, 147] on div at bounding box center [93, 164] width 124 height 80
click at [73, 147] on div at bounding box center [72, 148] width 2 height 2
click at [73, 146] on div at bounding box center [73, 145] width 2 height 2
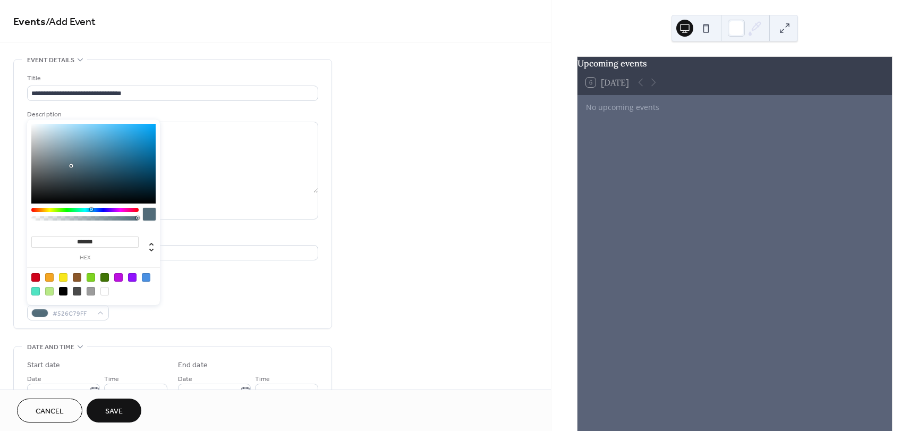
click at [71, 166] on div at bounding box center [93, 164] width 124 height 80
click at [67, 157] on div at bounding box center [93, 164] width 124 height 80
click at [65, 155] on div at bounding box center [93, 164] width 124 height 80
click at [65, 153] on div at bounding box center [65, 153] width 2 height 2
click at [69, 153] on div at bounding box center [93, 164] width 124 height 80
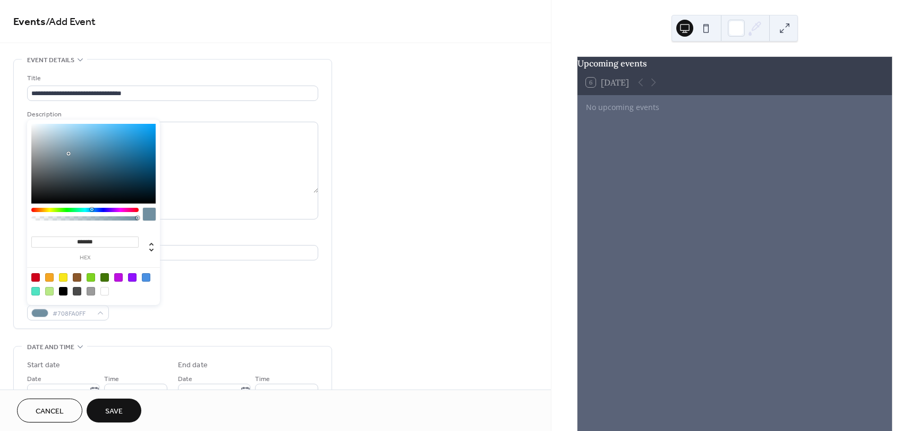
type input "*******"
click at [68, 146] on div at bounding box center [93, 164] width 124 height 80
click at [229, 196] on label at bounding box center [172, 171] width 291 height 98
click at [229, 193] on textarea at bounding box center [172, 157] width 291 height 71
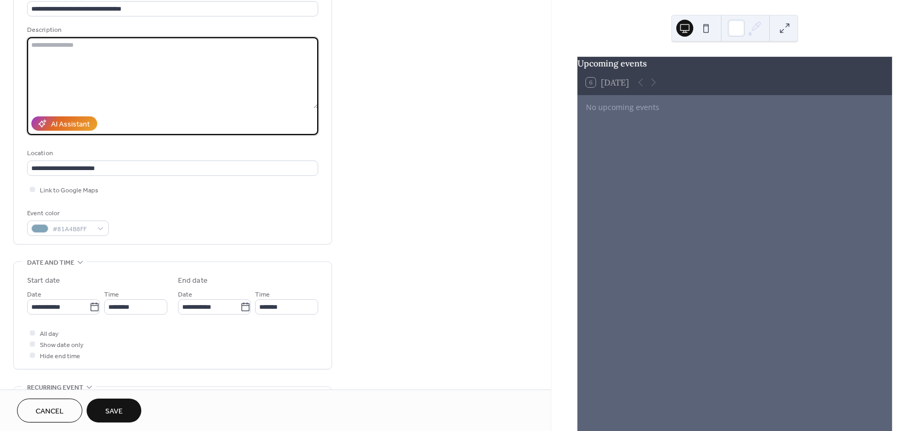
scroll to position [159, 0]
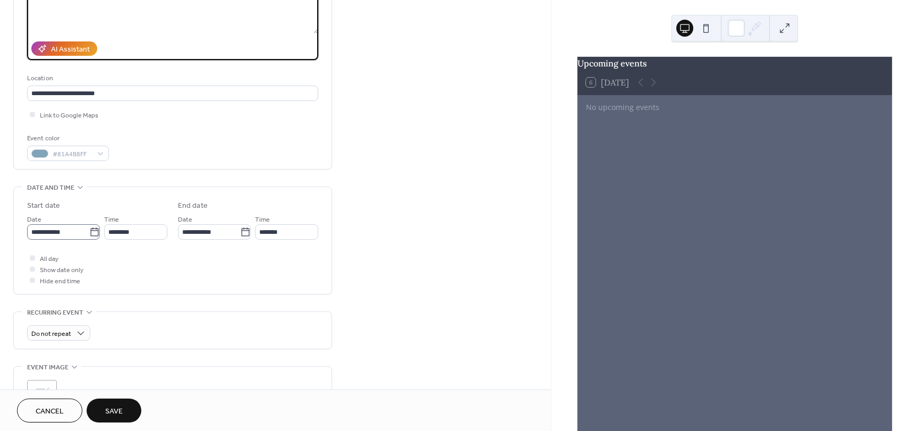
click at [94, 232] on icon at bounding box center [94, 232] width 11 height 11
click at [89, 232] on input "**********" at bounding box center [58, 231] width 62 height 15
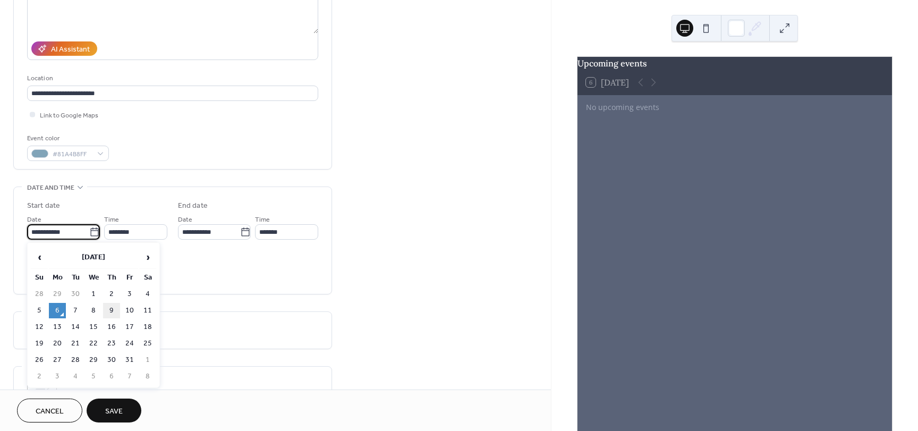
click at [110, 308] on td "9" at bounding box center [111, 310] width 17 height 15
type input "**********"
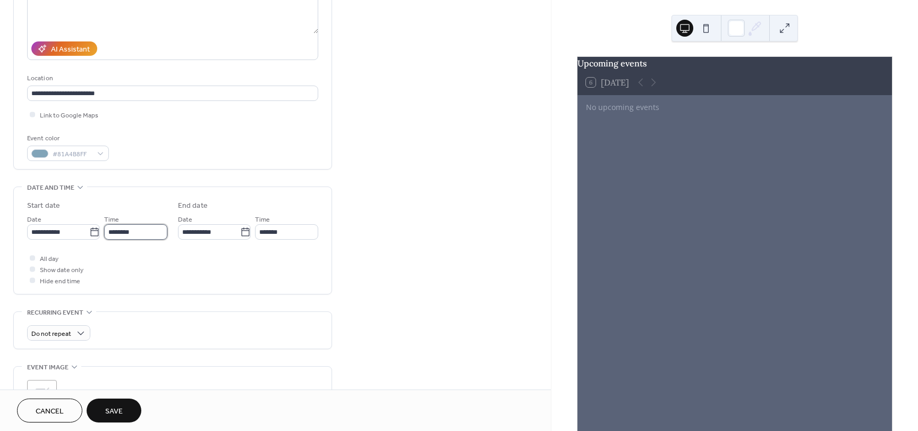
click at [136, 237] on input "********" at bounding box center [135, 231] width 63 height 15
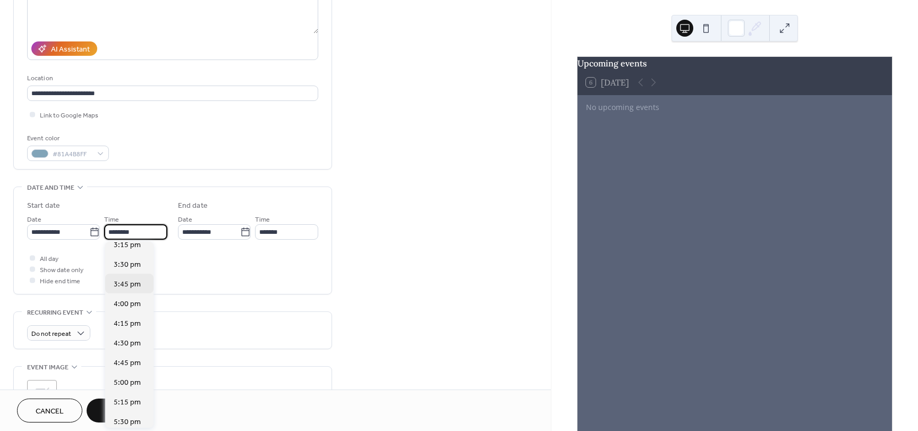
scroll to position [1209, 0]
click at [125, 300] on span "4:00 pm" at bounding box center [127, 301] width 27 height 11
type input "*******"
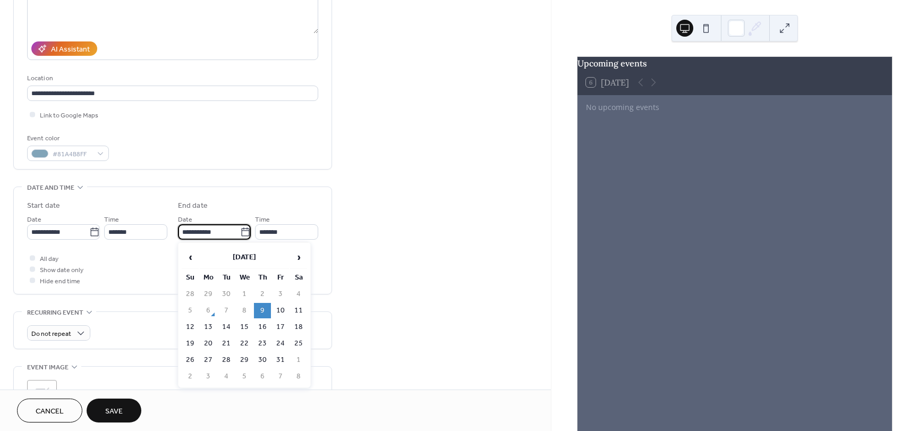
click at [207, 235] on input "**********" at bounding box center [209, 231] width 62 height 15
click at [283, 312] on td "10" at bounding box center [280, 310] width 17 height 15
type input "**********"
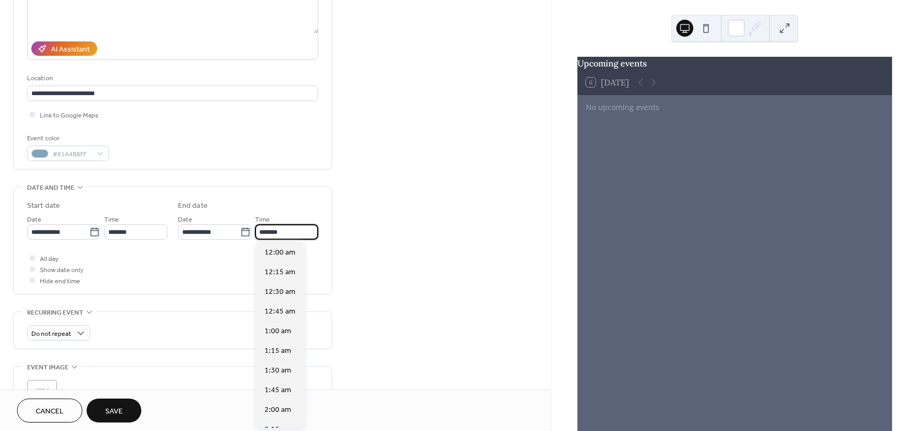
click at [276, 235] on input "*******" at bounding box center [286, 231] width 63 height 15
click at [276, 388] on span "4:00 pm" at bounding box center [277, 386] width 27 height 11
type input "*******"
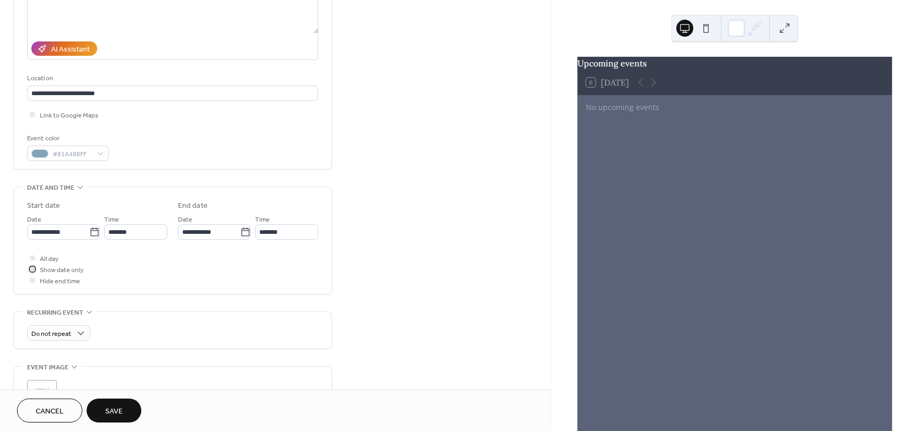
click at [35, 268] on div at bounding box center [32, 268] width 11 height 11
click at [146, 280] on div "All day Show date only Hide end time" at bounding box center [172, 268] width 291 height 33
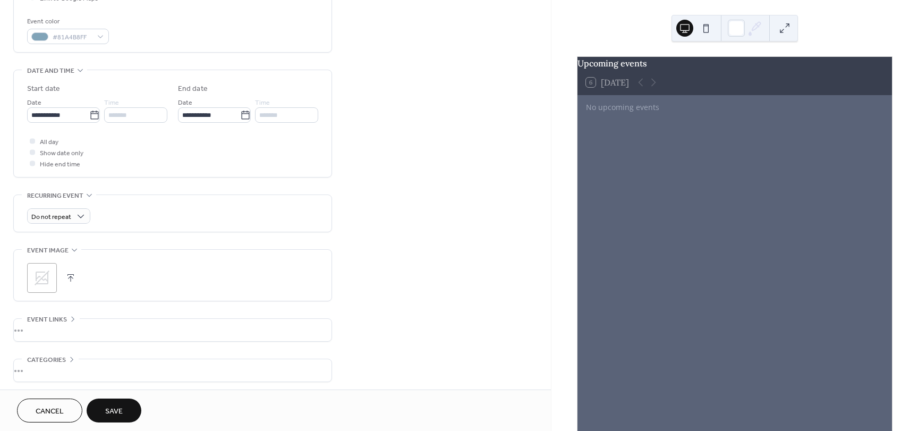
scroll to position [319, 0]
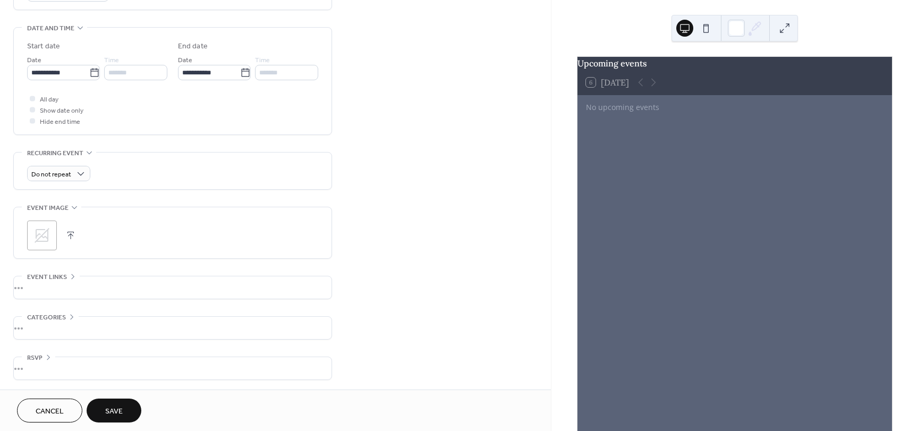
click at [46, 237] on icon at bounding box center [42, 235] width 15 height 15
click at [58, 324] on div "•••" at bounding box center [173, 326] width 318 height 22
click at [89, 334] on span "No categories added yet." at bounding box center [63, 335] width 72 height 11
click at [96, 335] on span "No categories added yet." at bounding box center [63, 335] width 72 height 11
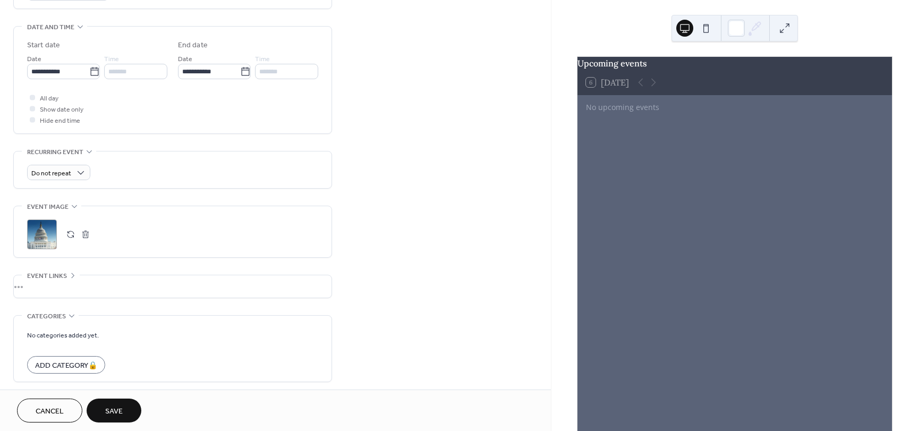
click at [161, 354] on form "No categories added yet. Add Category 🔒" at bounding box center [172, 351] width 291 height 45
click at [65, 285] on div "•••" at bounding box center [173, 286] width 318 height 22
click at [65, 285] on div "URL Text to display Open in new tab" at bounding box center [172, 327] width 291 height 105
click at [75, 276] on div "•••" at bounding box center [173, 275] width 318 height 1
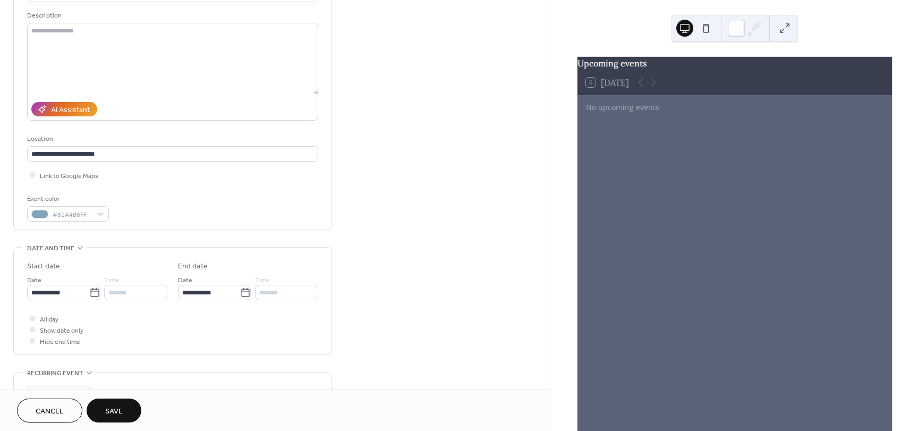
scroll to position [98, 0]
click at [55, 33] on textarea at bounding box center [172, 59] width 291 height 71
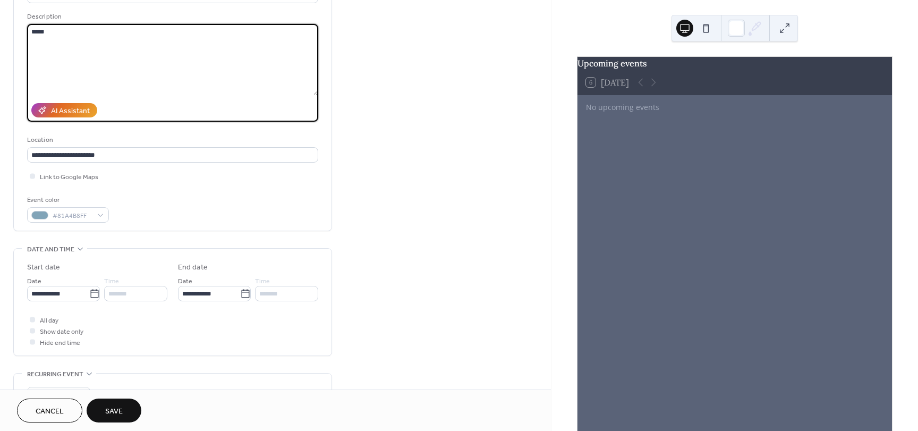
type textarea "*****"
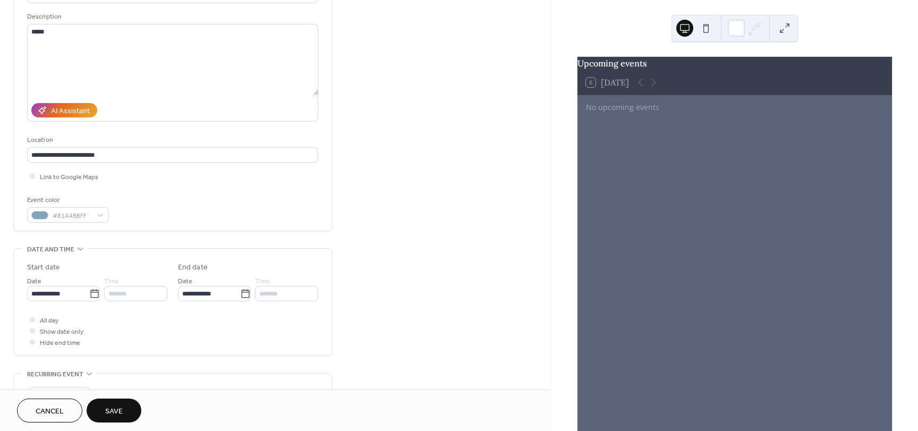
click at [127, 407] on button "Save" at bounding box center [114, 410] width 55 height 24
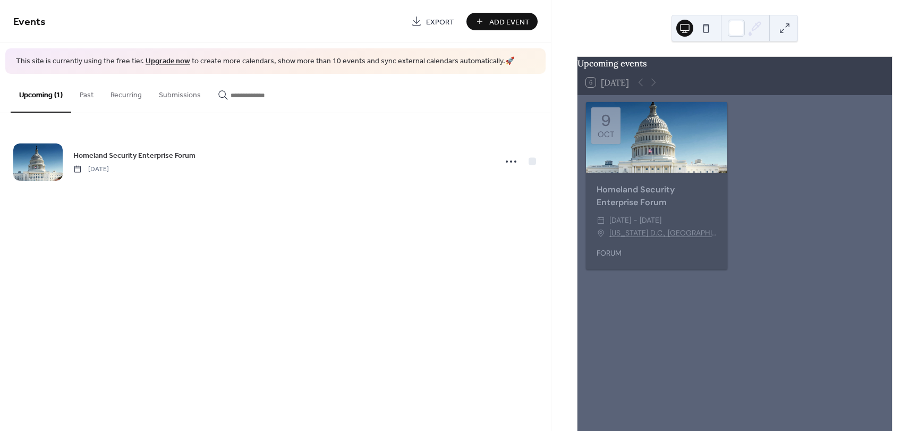
click at [474, 213] on div "Events Export Add Event This site is currently using the free tier. Upgrade now…" at bounding box center [275, 215] width 551 height 431
click at [92, 95] on button "Past" at bounding box center [86, 93] width 31 height 38
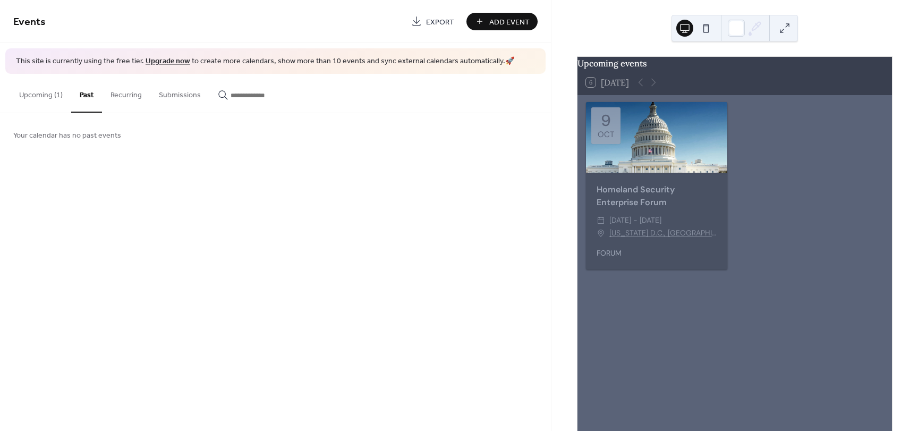
click at [126, 92] on button "Recurring" at bounding box center [126, 93] width 48 height 38
click at [164, 95] on button "Submissions" at bounding box center [179, 93] width 59 height 38
click at [26, 95] on button "Upcoming (1)" at bounding box center [41, 93] width 61 height 38
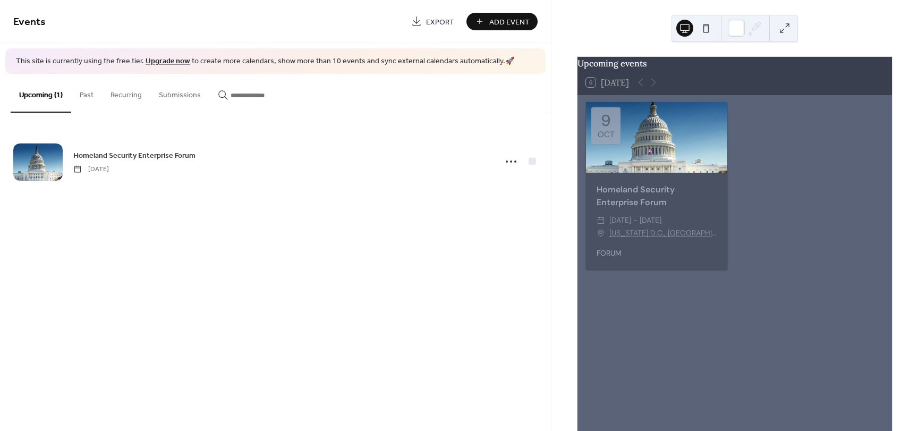
click at [512, 20] on span "Add Event" at bounding box center [509, 21] width 40 height 11
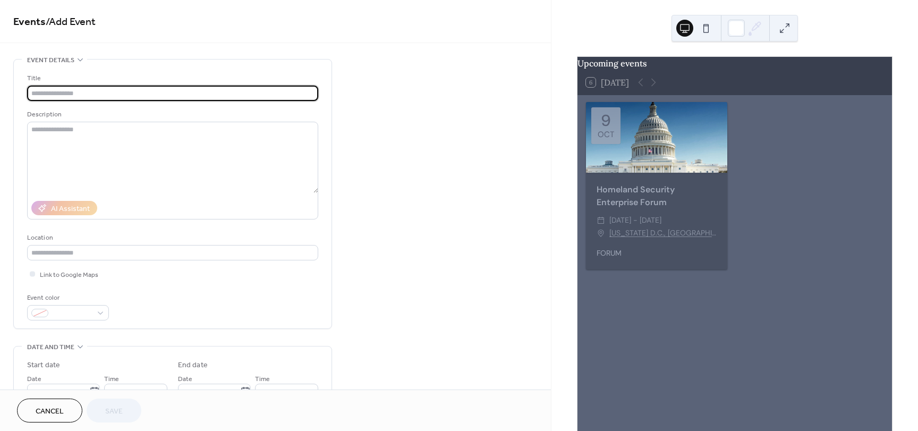
click at [60, 96] on input "text" at bounding box center [172, 93] width 291 height 15
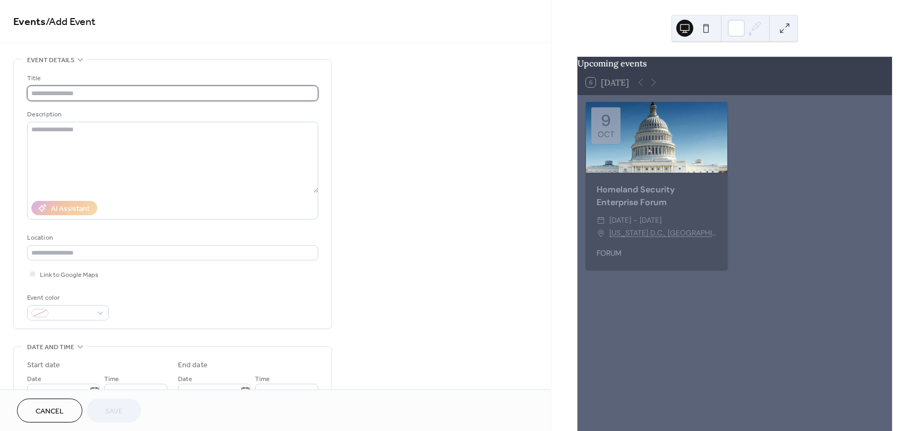
click at [69, 90] on input "text" at bounding box center [172, 93] width 291 height 15
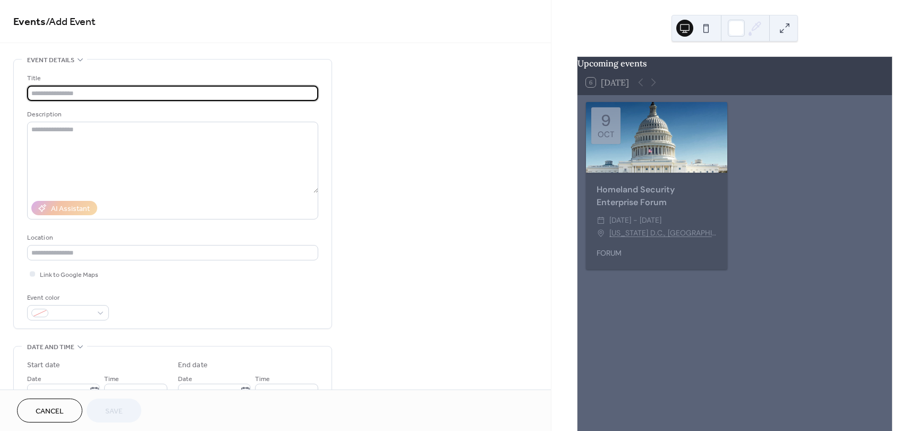
paste input "**********"
type input "**********"
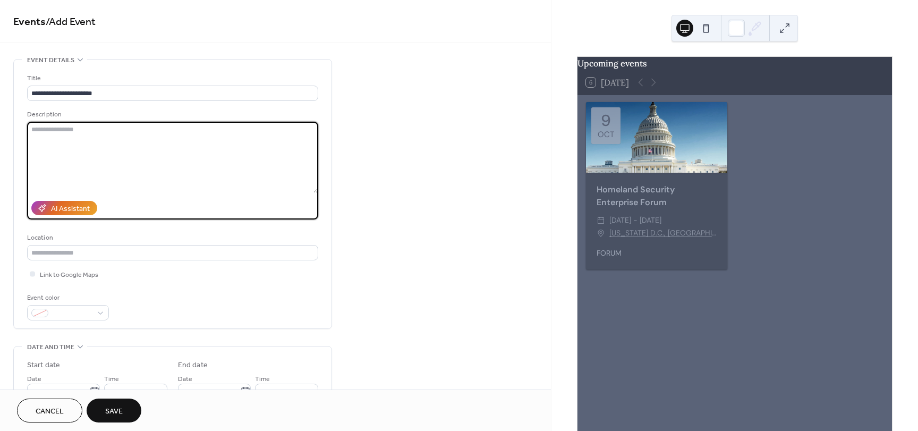
click at [63, 129] on textarea at bounding box center [172, 157] width 291 height 71
type textarea "*******"
click at [74, 253] on input "text" at bounding box center [172, 252] width 291 height 15
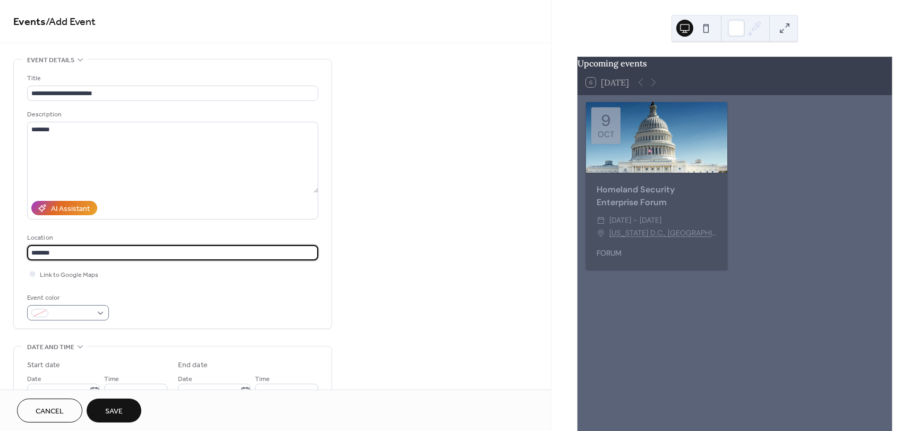
type input "*******"
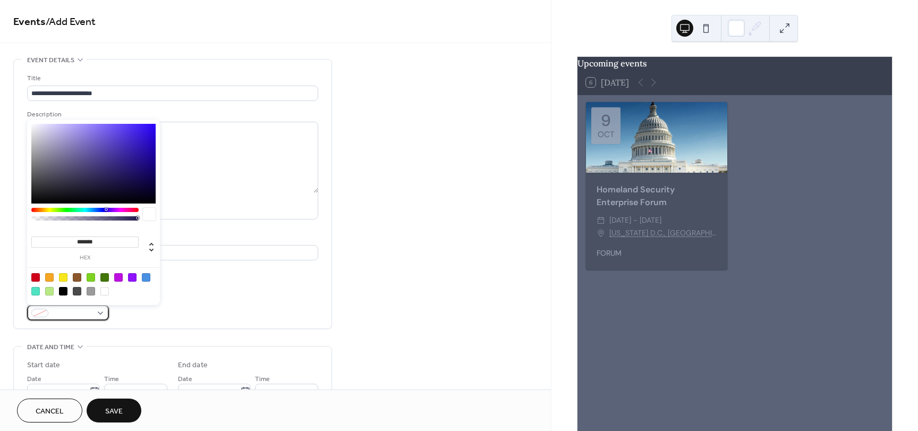
click at [101, 312] on div at bounding box center [68, 312] width 82 height 15
click at [79, 139] on div at bounding box center [93, 164] width 124 height 80
click at [84, 140] on div at bounding box center [93, 164] width 124 height 80
click at [87, 141] on div at bounding box center [93, 164] width 124 height 80
click at [86, 208] on div at bounding box center [84, 210] width 107 height 4
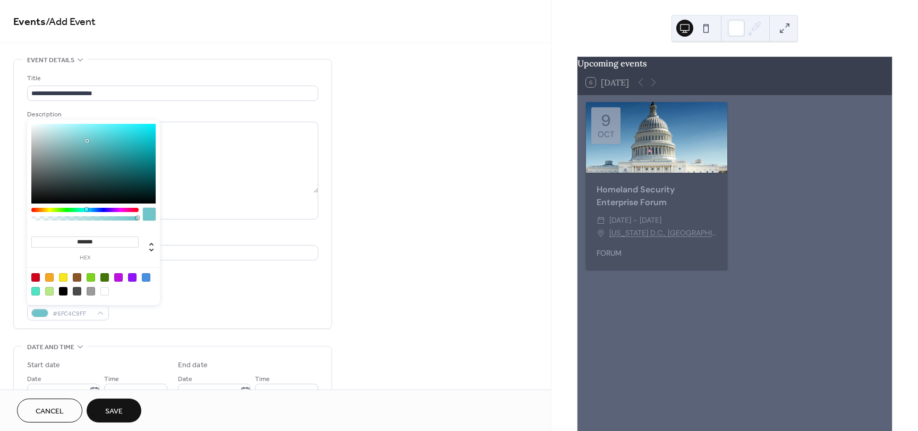
type input "*******"
click at [89, 209] on div at bounding box center [87, 209] width 3 height 3
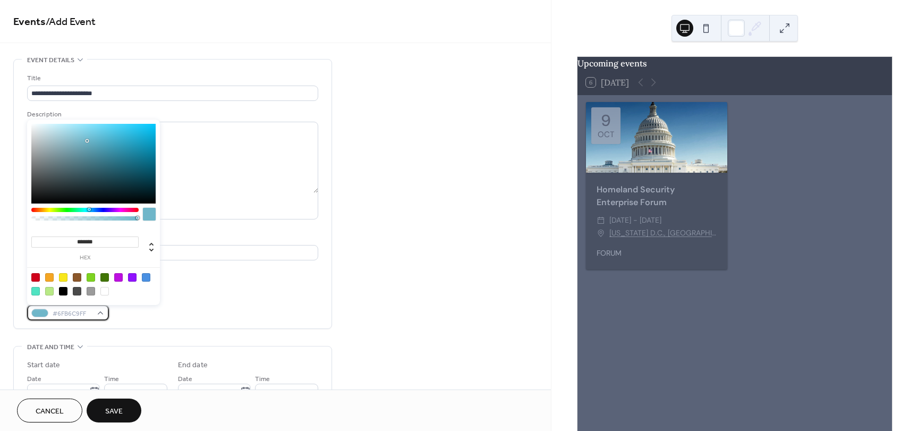
click at [42, 313] on div at bounding box center [39, 313] width 17 height 8
click at [150, 213] on div at bounding box center [149, 214] width 13 height 13
click at [197, 233] on div "Location" at bounding box center [171, 237] width 289 height 11
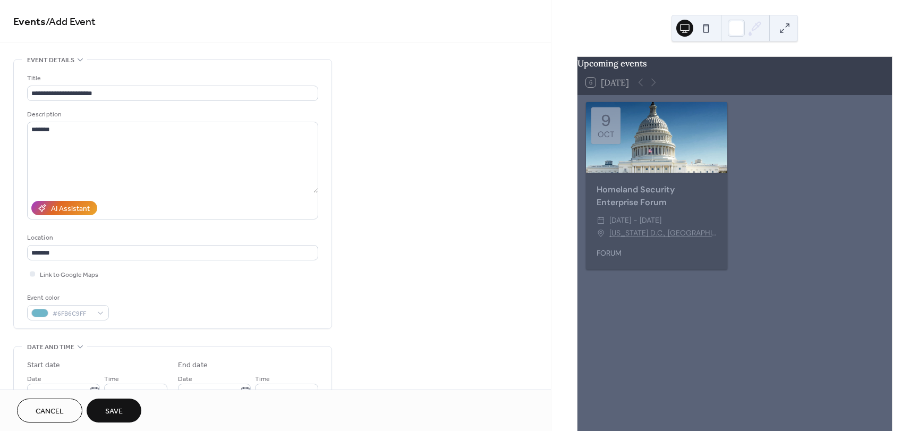
scroll to position [266, 0]
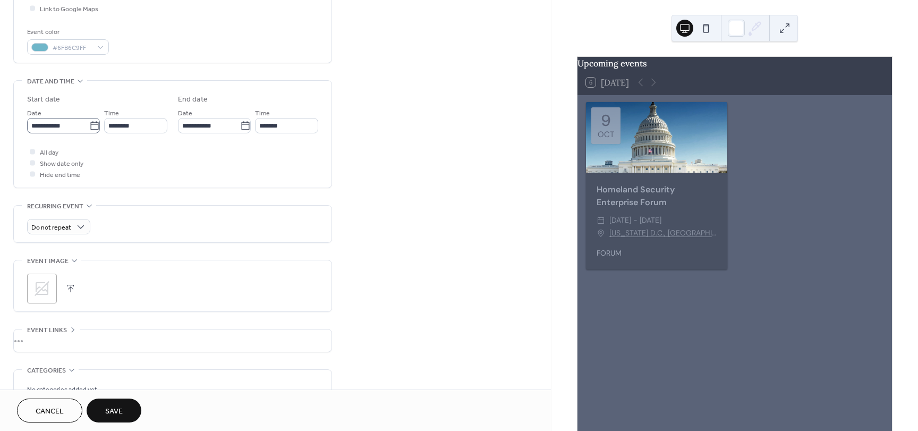
click at [90, 126] on icon at bounding box center [94, 126] width 11 height 11
click at [89, 126] on input "**********" at bounding box center [58, 125] width 62 height 15
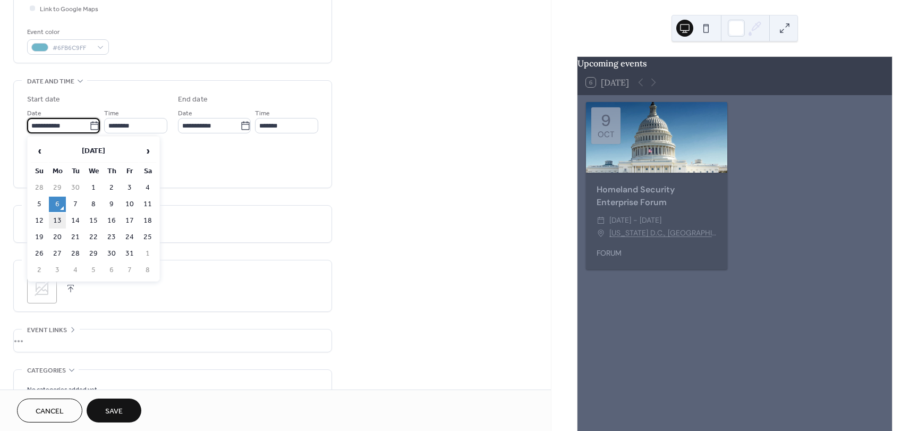
click at [63, 218] on td "13" at bounding box center [57, 220] width 17 height 15
type input "**********"
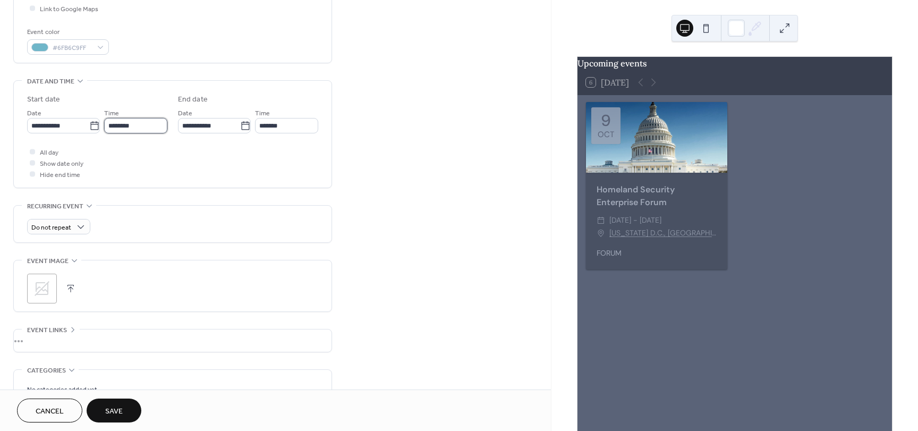
click at [124, 129] on input "********" at bounding box center [135, 125] width 63 height 15
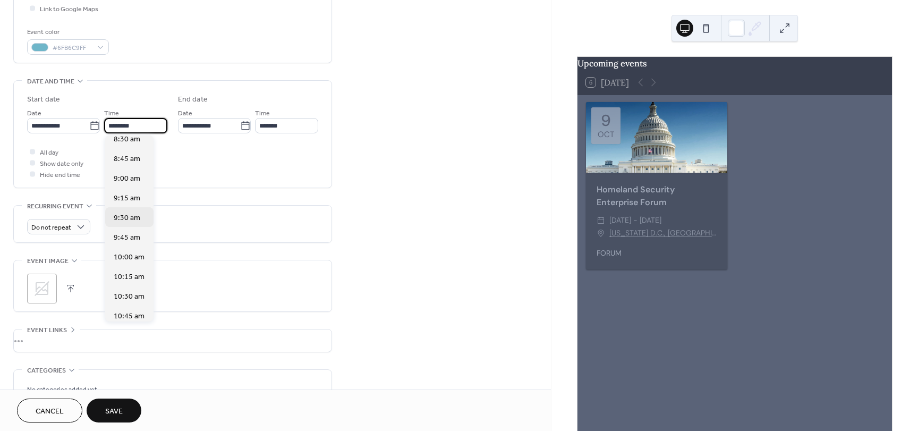
scroll to position [625, 0]
click at [130, 232] on span "9:00 am" at bounding box center [127, 229] width 27 height 11
type input "*******"
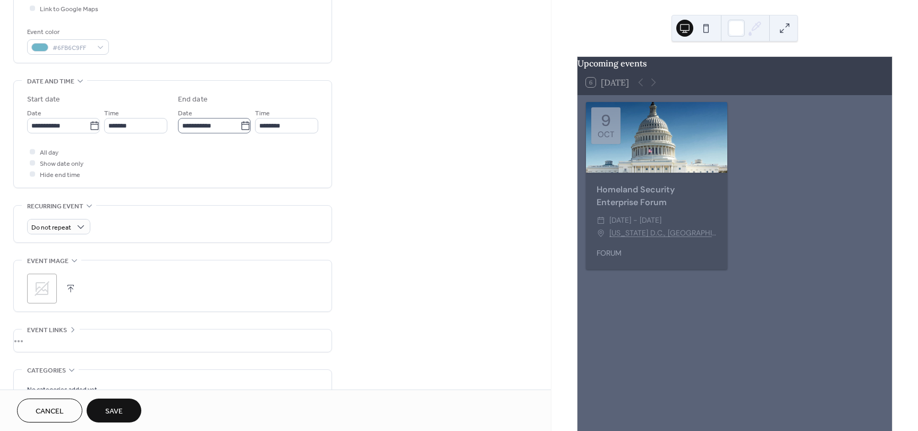
click at [241, 127] on icon at bounding box center [245, 126] width 11 height 11
click at [240, 127] on input "**********" at bounding box center [209, 125] width 62 height 15
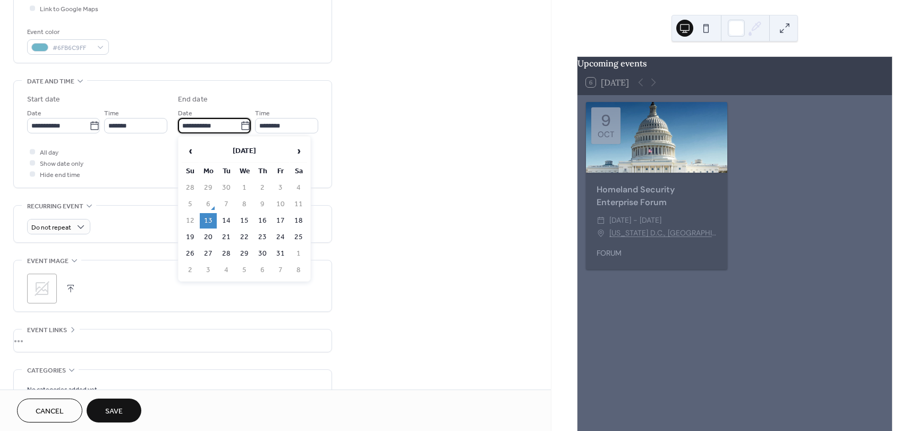
click at [208, 221] on td "13" at bounding box center [208, 220] width 17 height 15
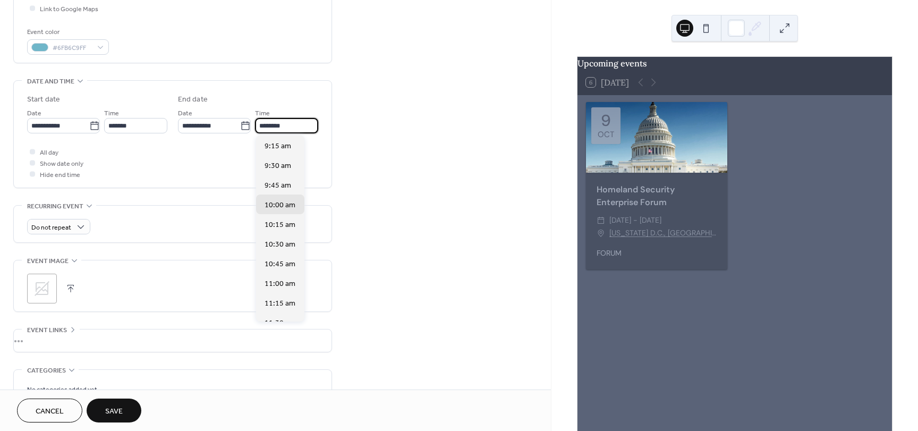
click at [290, 125] on input "********" at bounding box center [286, 125] width 63 height 15
click at [279, 203] on span "12:00 pm" at bounding box center [279, 203] width 31 height 11
type input "********"
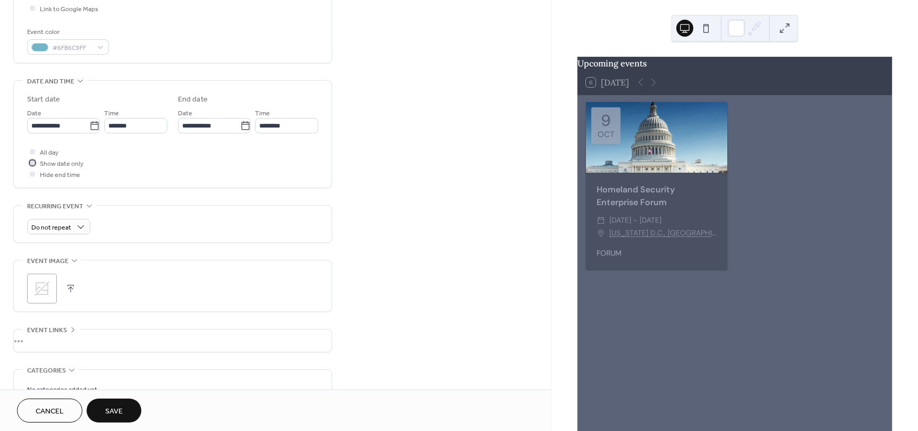
click at [40, 165] on span "Show date only" at bounding box center [62, 163] width 44 height 11
click at [42, 284] on icon at bounding box center [41, 288] width 17 height 17
click at [432, 156] on div "**********" at bounding box center [275, 140] width 551 height 694
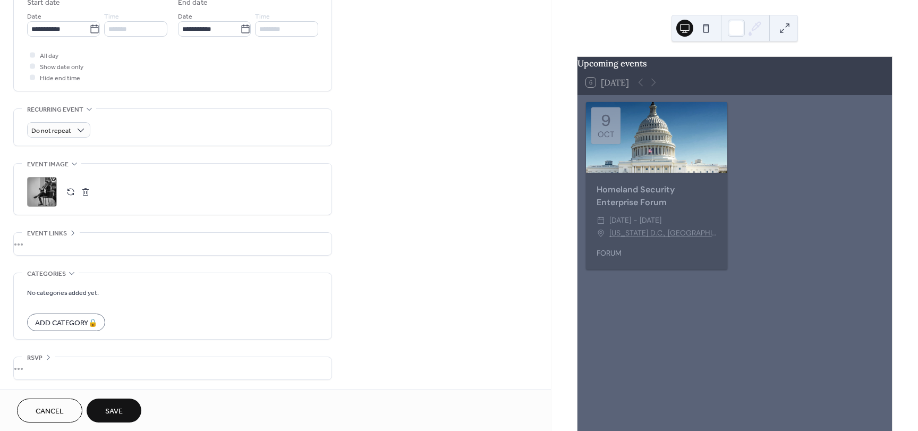
scroll to position [363, 0]
click at [119, 236] on div "•••" at bounding box center [173, 243] width 318 height 22
click at [420, 190] on div "**********" at bounding box center [275, 84] width 551 height 776
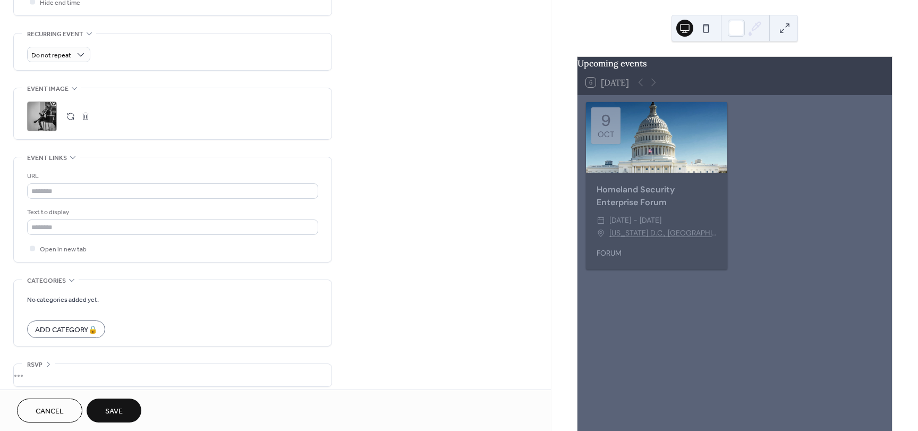
scroll to position [446, 0]
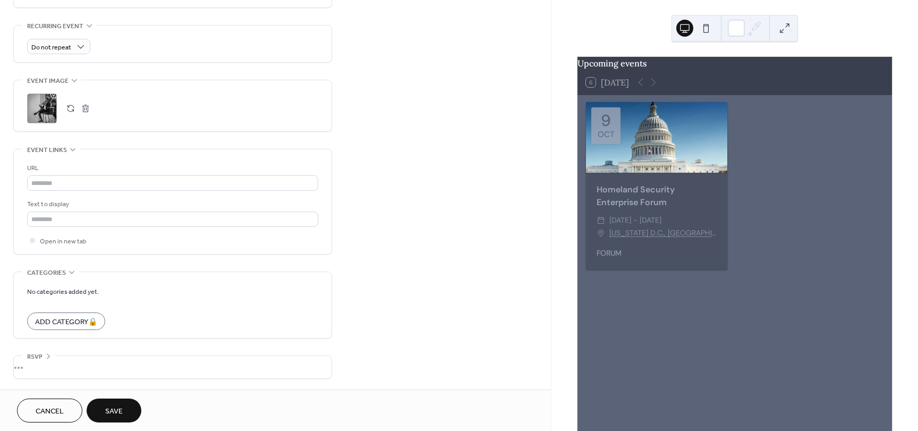
click at [121, 407] on span "Save" at bounding box center [114, 411] width 18 height 11
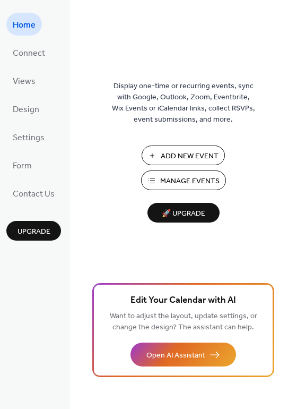
click at [184, 181] on span "Manage Events" at bounding box center [189, 181] width 59 height 11
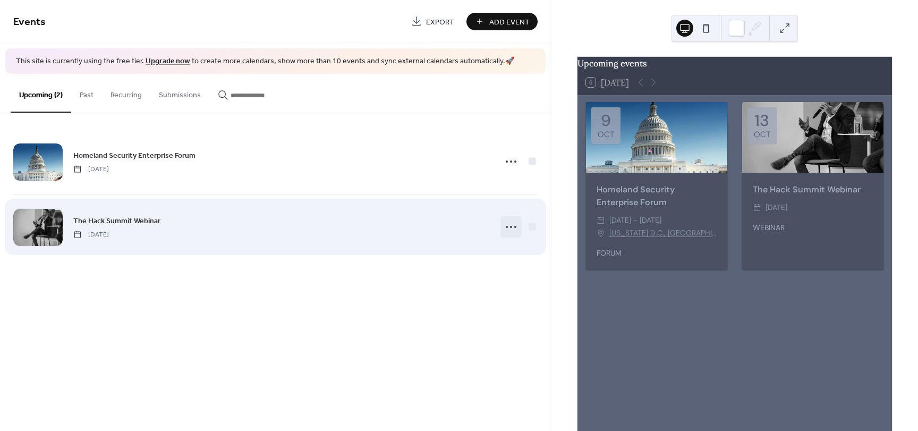
click at [508, 224] on icon at bounding box center [510, 226] width 17 height 17
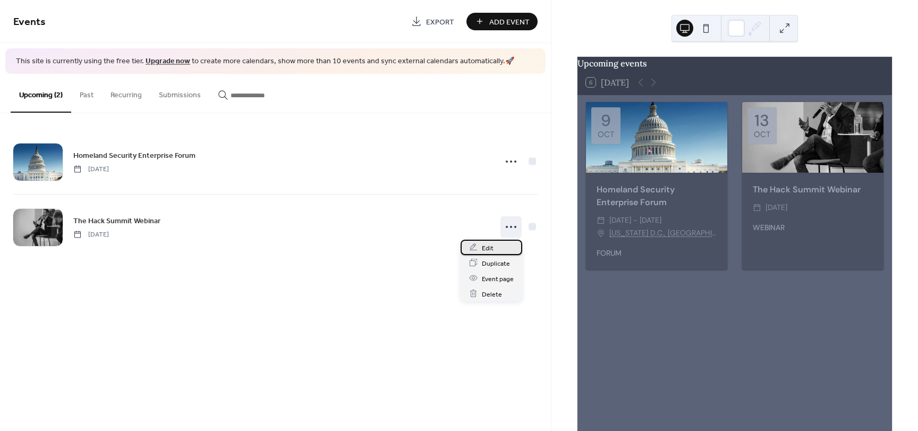
click at [491, 249] on span "Edit" at bounding box center [488, 247] width 12 height 11
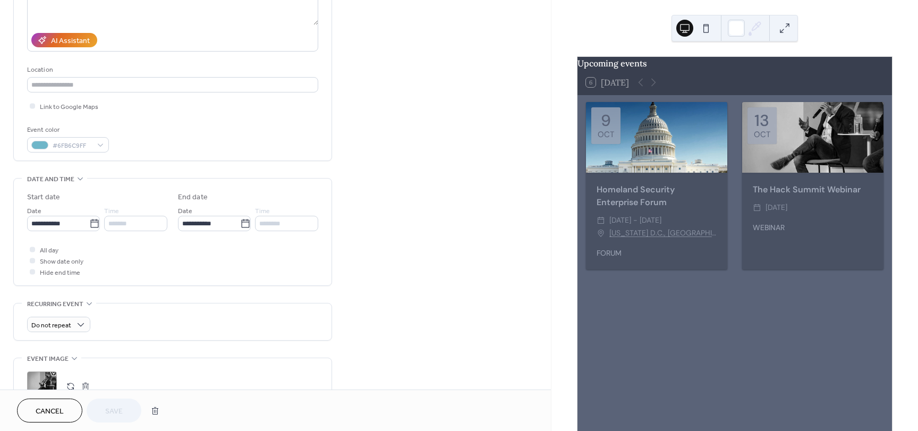
scroll to position [212, 0]
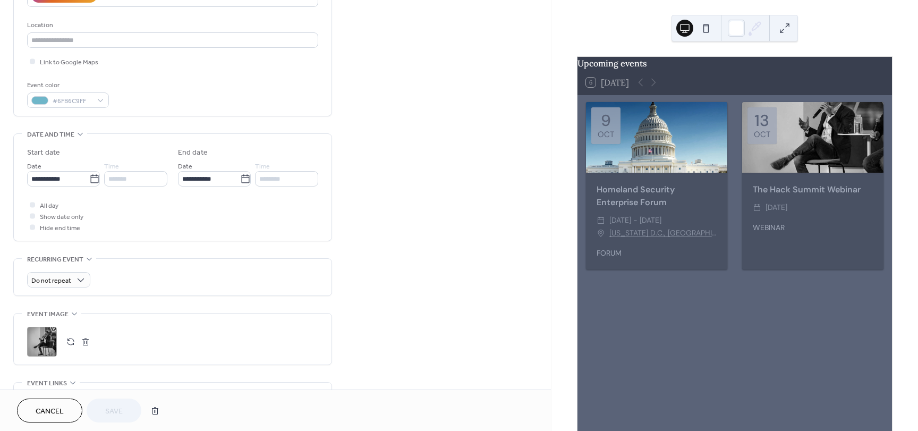
click at [38, 341] on div ";" at bounding box center [42, 342] width 30 height 30
click at [110, 417] on span "Save" at bounding box center [114, 411] width 18 height 11
